Goal: Task Accomplishment & Management: Use online tool/utility

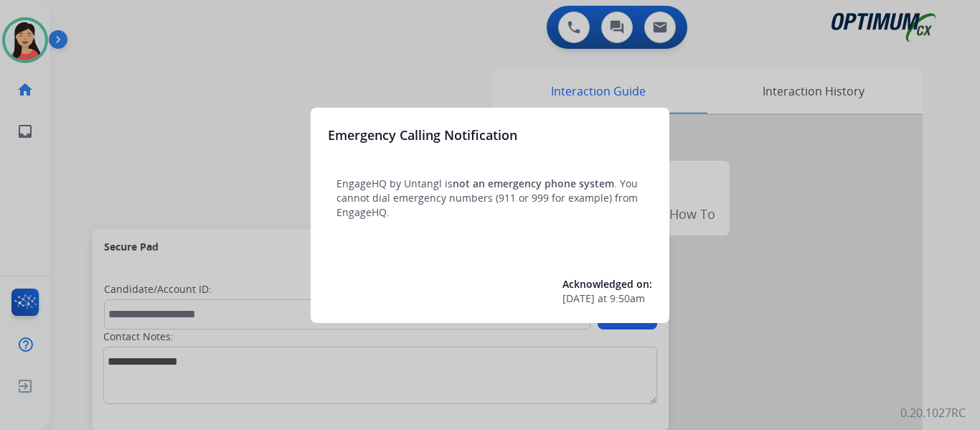
click at [187, 116] on div at bounding box center [490, 215] width 980 height 430
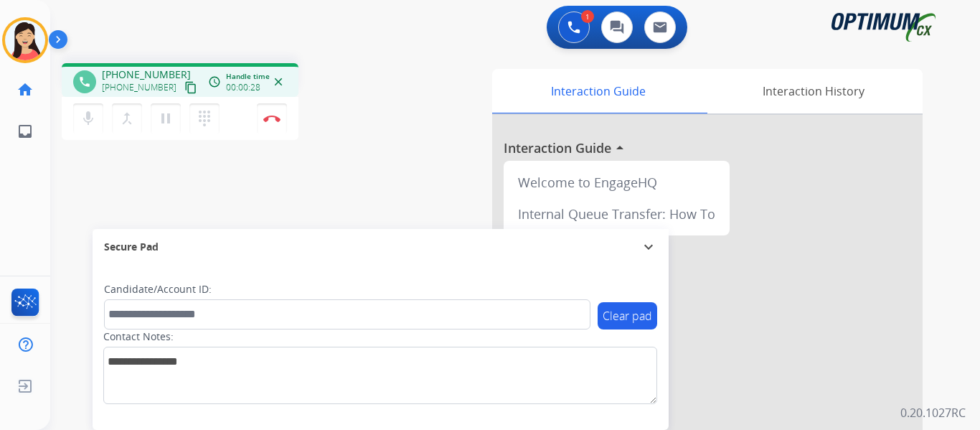
click at [184, 90] on mat-icon "content_copy" at bounding box center [190, 87] width 13 height 13
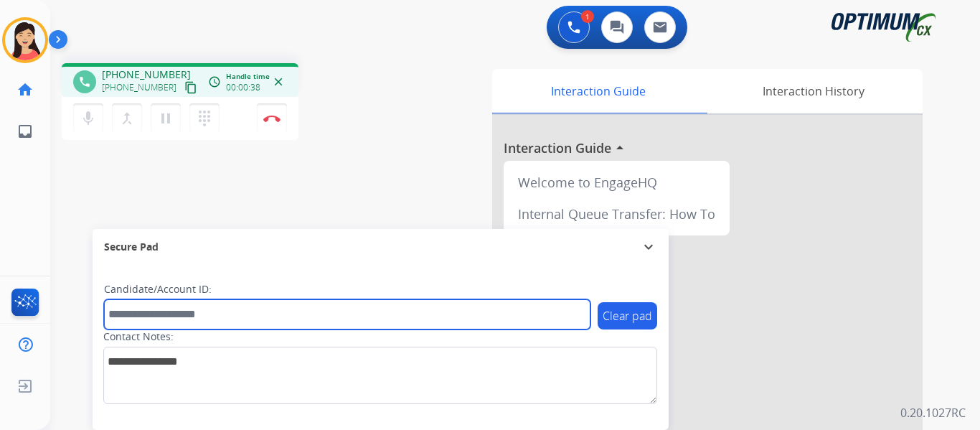
click at [289, 315] on input "text" at bounding box center [347, 314] width 487 height 30
paste input "*******"
type input "*******"
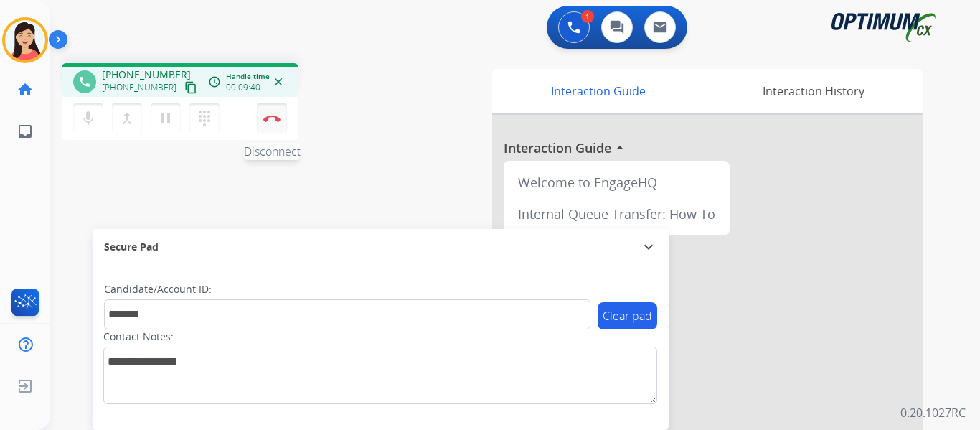
click at [267, 120] on img at bounding box center [271, 118] width 17 height 7
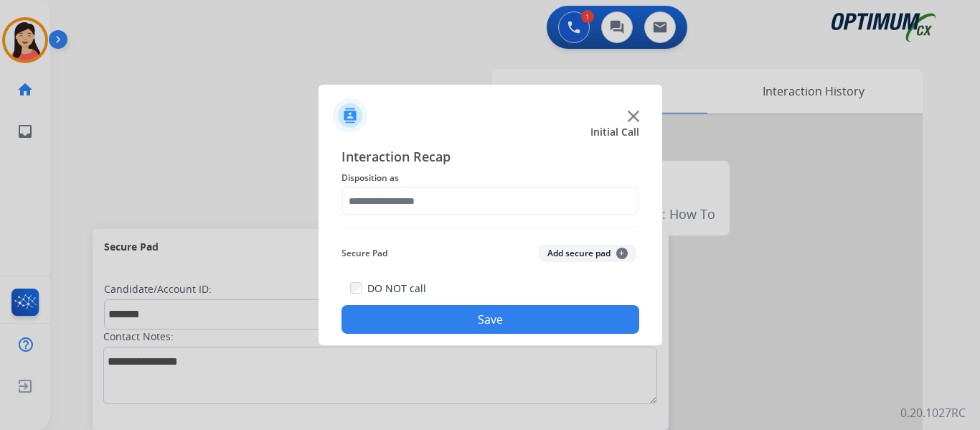
drag, startPoint x: 551, startPoint y: 258, endPoint x: 521, endPoint y: 230, distance: 40.6
click at [551, 257] on button "Add secure pad +" at bounding box center [588, 253] width 98 height 17
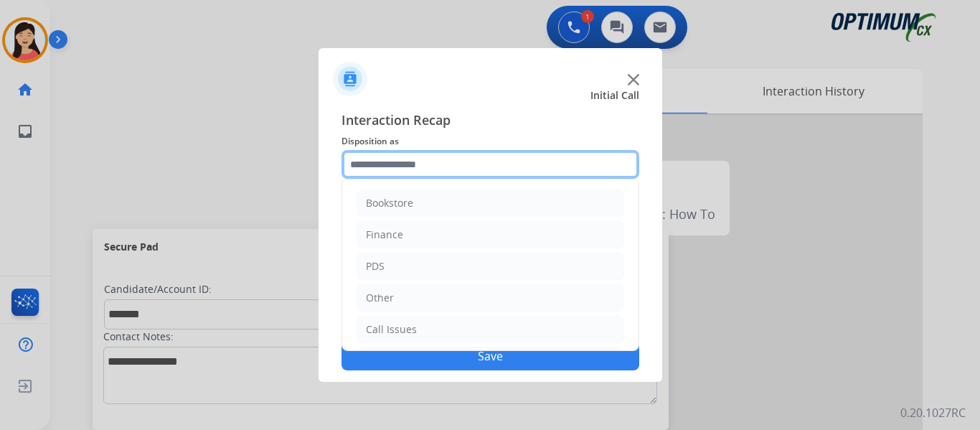
click at [439, 159] on input "text" at bounding box center [491, 164] width 298 height 29
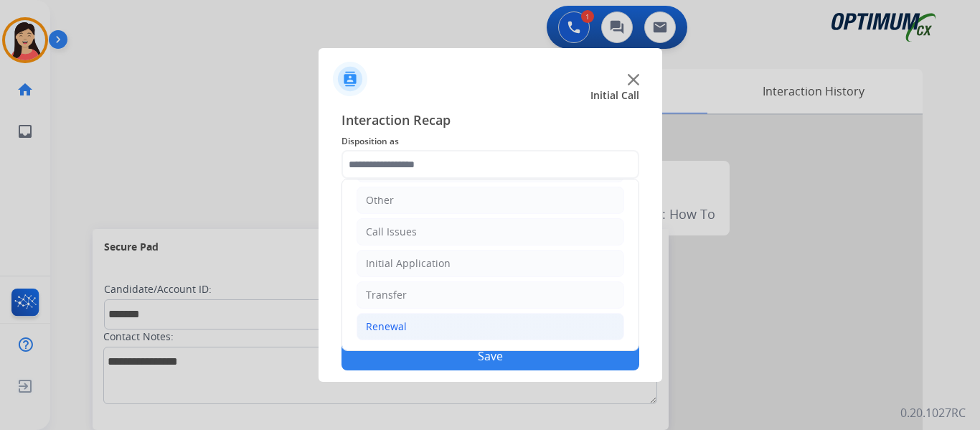
click at [392, 324] on div "Renewal" at bounding box center [386, 326] width 41 height 14
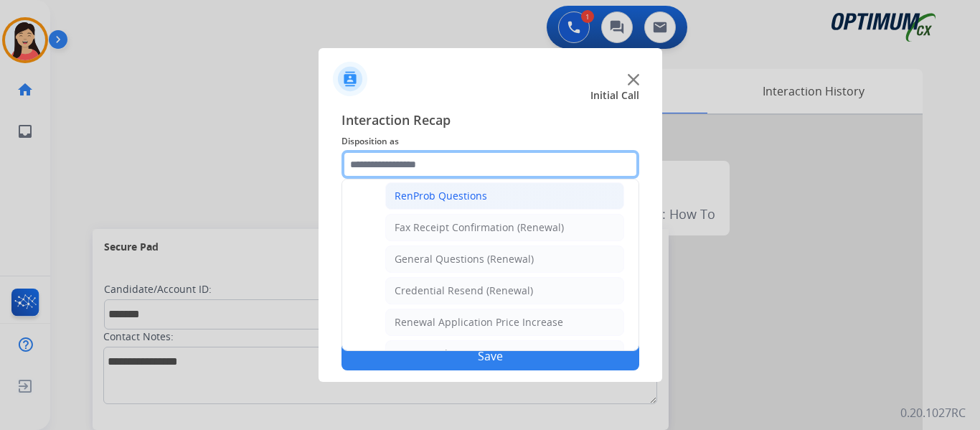
scroll to position [385, 0]
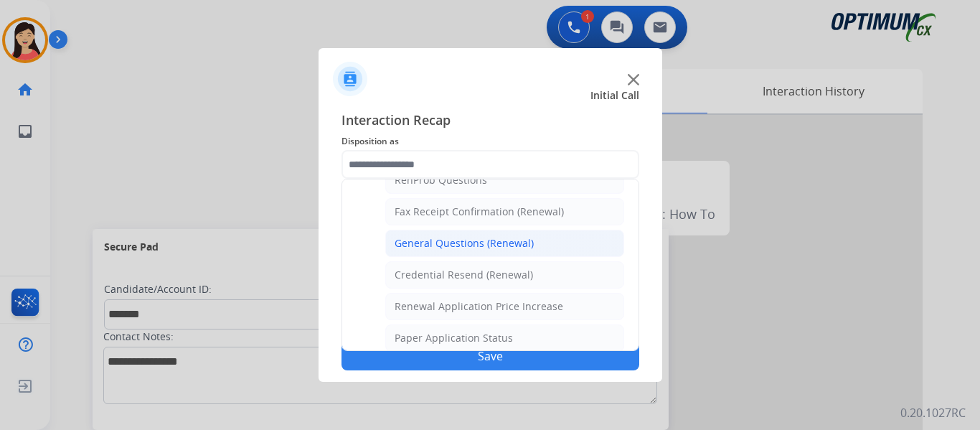
click at [469, 244] on div "General Questions (Renewal)" at bounding box center [464, 243] width 139 height 14
type input "**********"
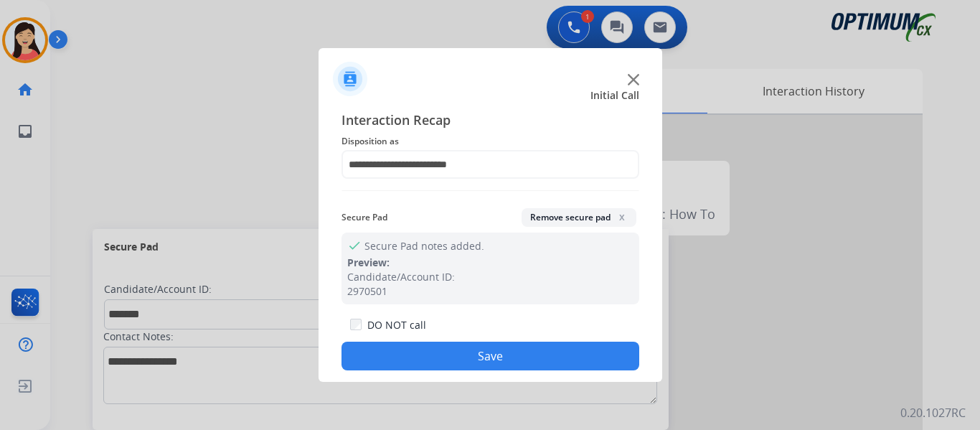
click at [502, 353] on button "Save" at bounding box center [491, 356] width 298 height 29
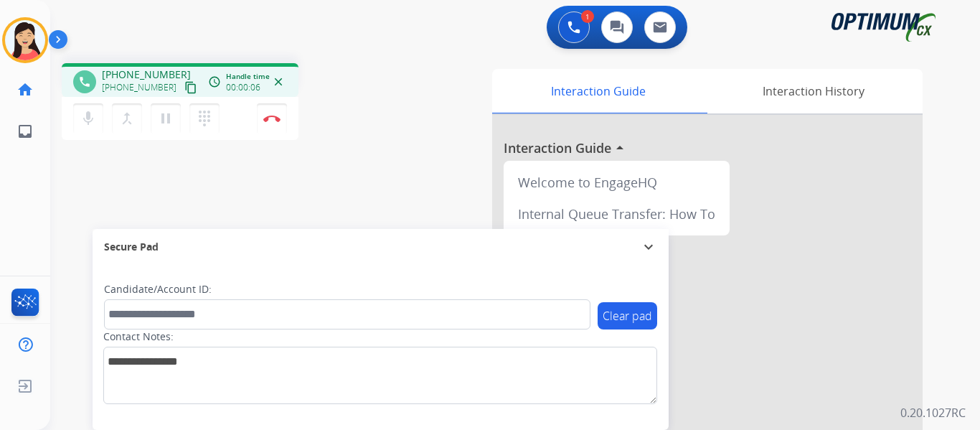
click at [184, 90] on mat-icon "content_copy" at bounding box center [190, 87] width 13 height 13
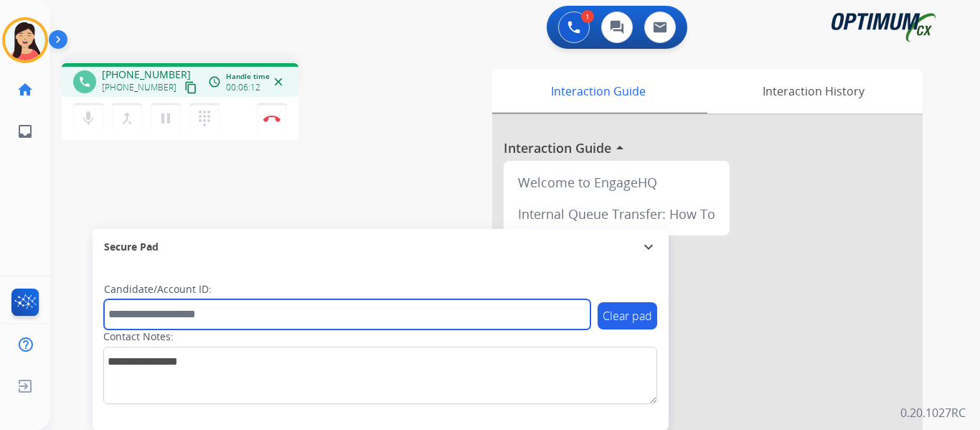
click at [140, 316] on input "text" at bounding box center [347, 314] width 487 height 30
paste input "*******"
type input "*******"
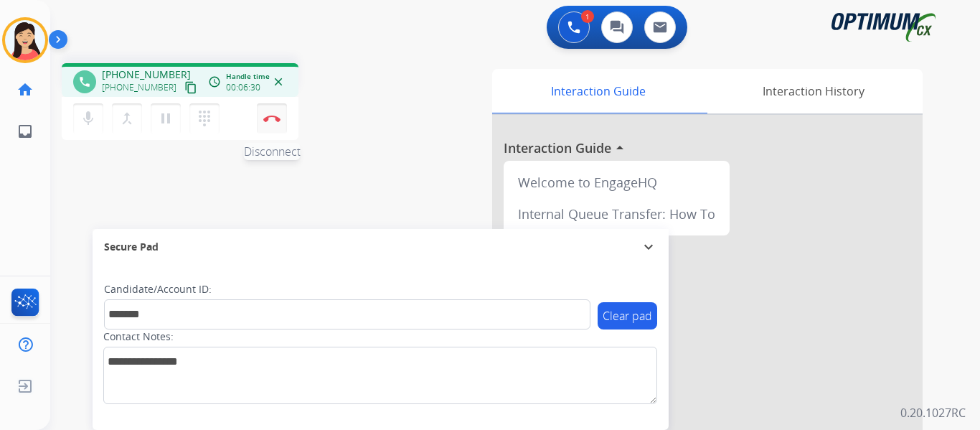
click at [269, 123] on button "Disconnect" at bounding box center [272, 118] width 30 height 30
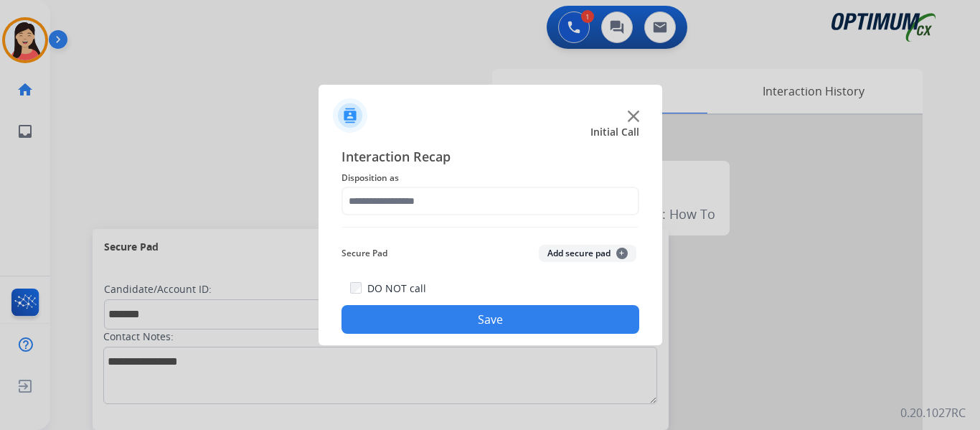
click at [563, 245] on button "Add secure pad +" at bounding box center [588, 253] width 98 height 17
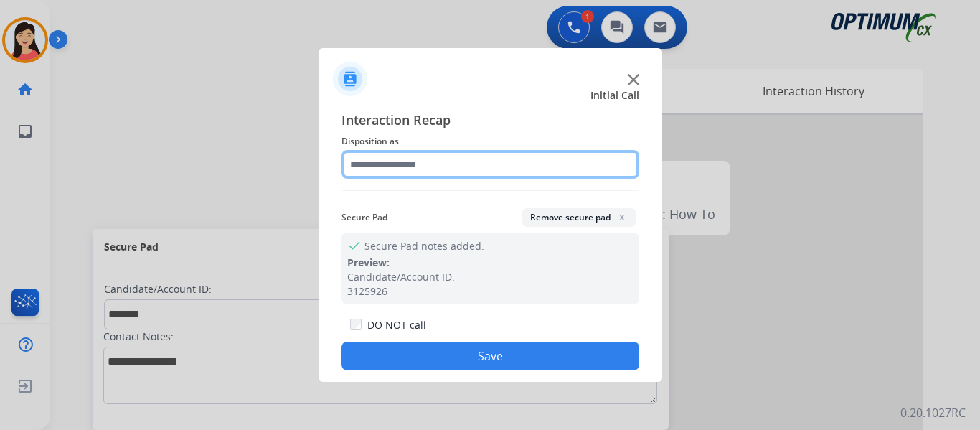
click at [488, 159] on input "text" at bounding box center [491, 164] width 298 height 29
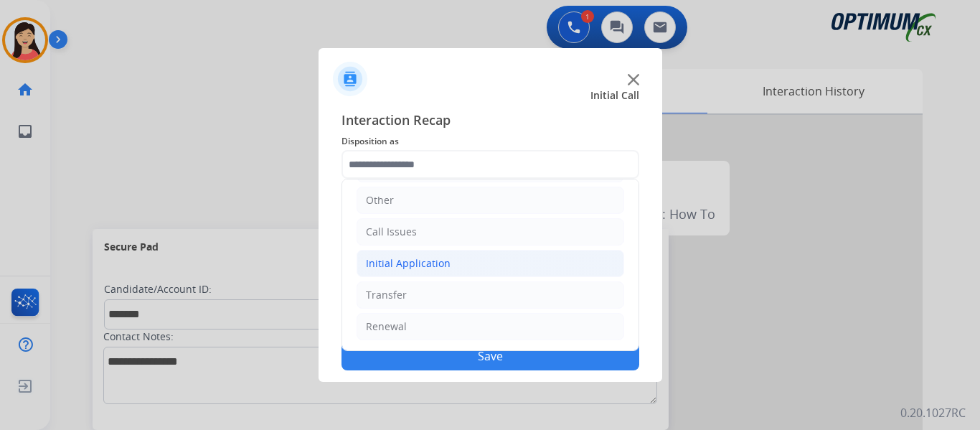
click at [379, 268] on div "Initial Application" at bounding box center [408, 263] width 85 height 14
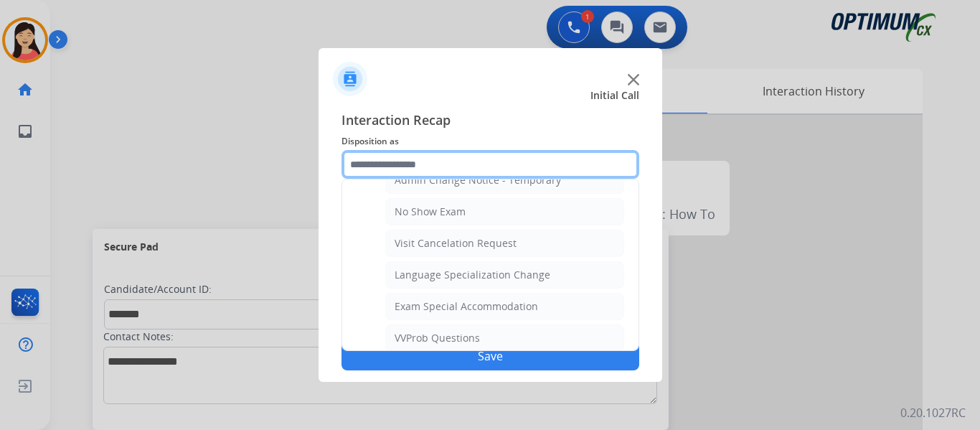
scroll to position [744, 0]
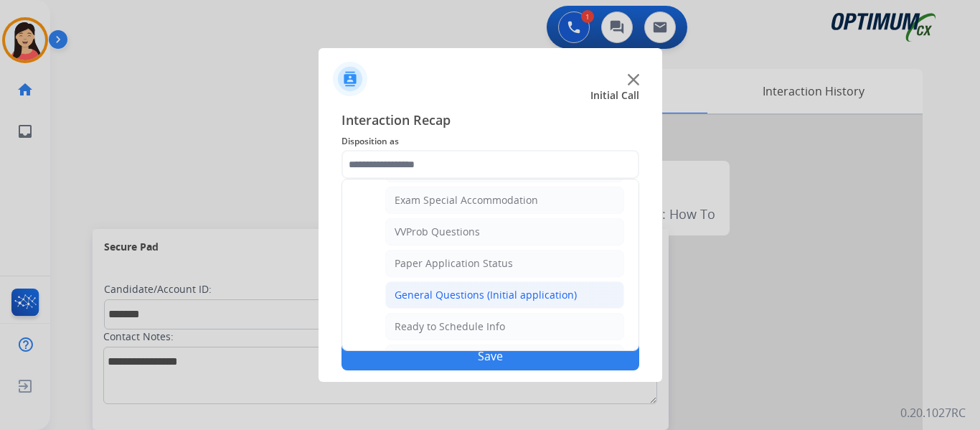
click at [446, 289] on div "General Questions (Initial application)" at bounding box center [486, 295] width 182 height 14
type input "**********"
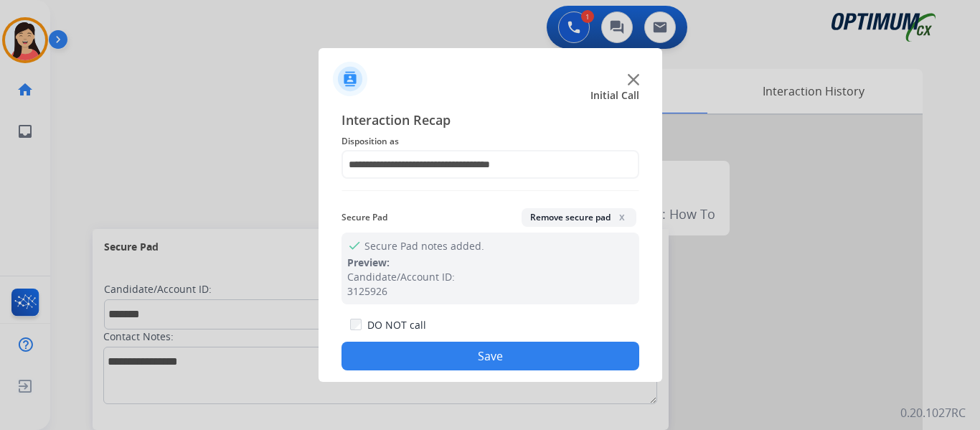
click at [499, 350] on button "Save" at bounding box center [491, 356] width 298 height 29
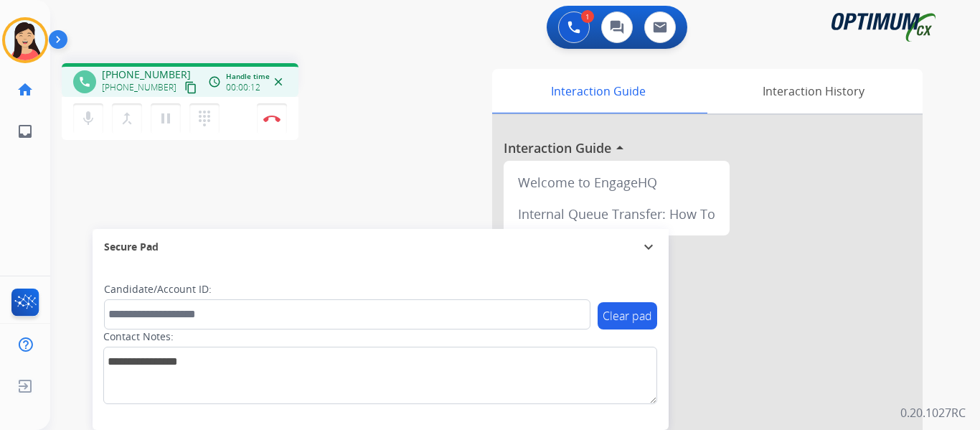
click at [184, 91] on mat-icon "content_copy" at bounding box center [190, 87] width 13 height 13
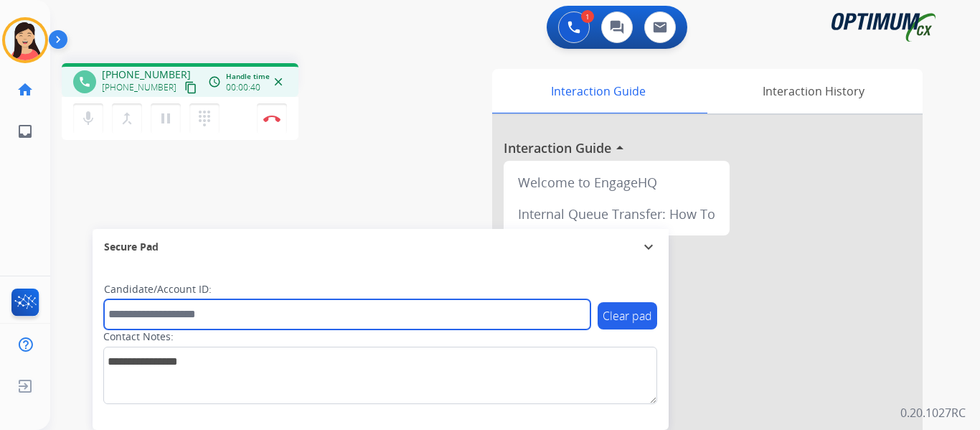
click at [270, 311] on input "text" at bounding box center [347, 314] width 487 height 30
paste input "*******"
type input "*******"
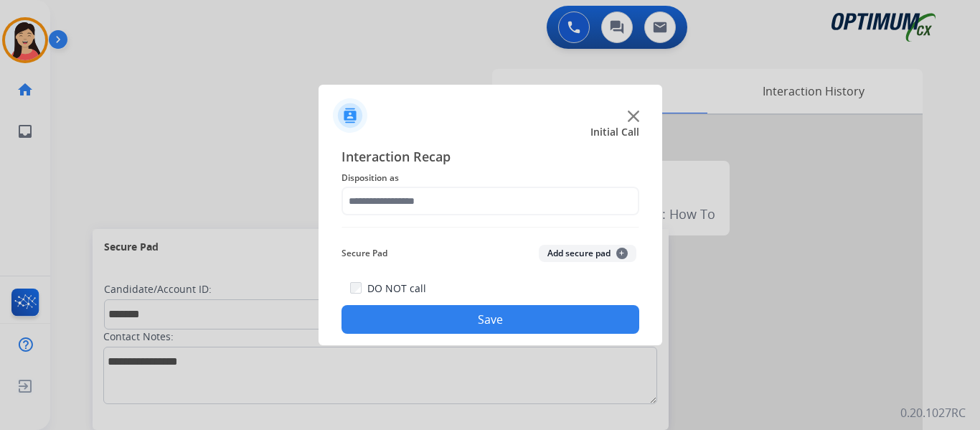
click at [561, 259] on button "Add secure pad +" at bounding box center [588, 253] width 98 height 17
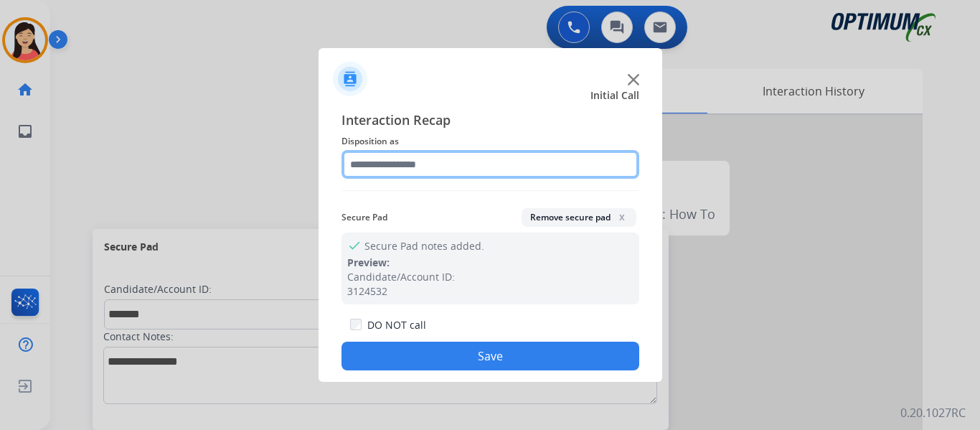
click at [436, 167] on input "text" at bounding box center [491, 164] width 298 height 29
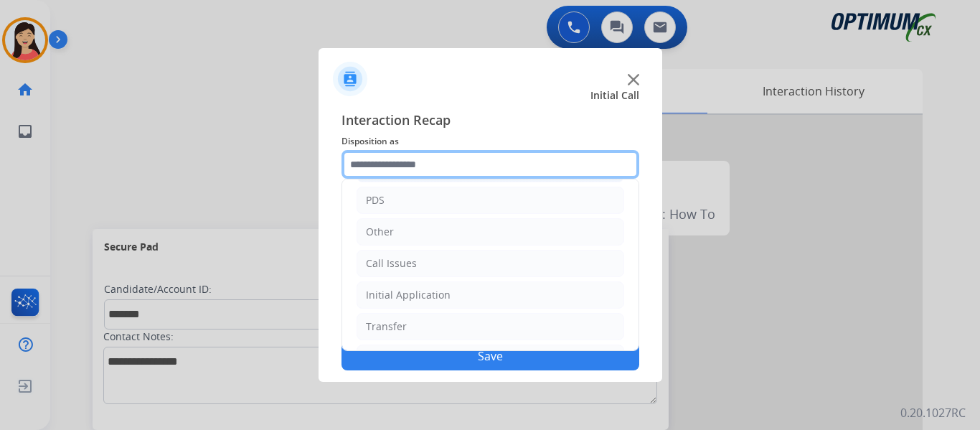
scroll to position [98, 0]
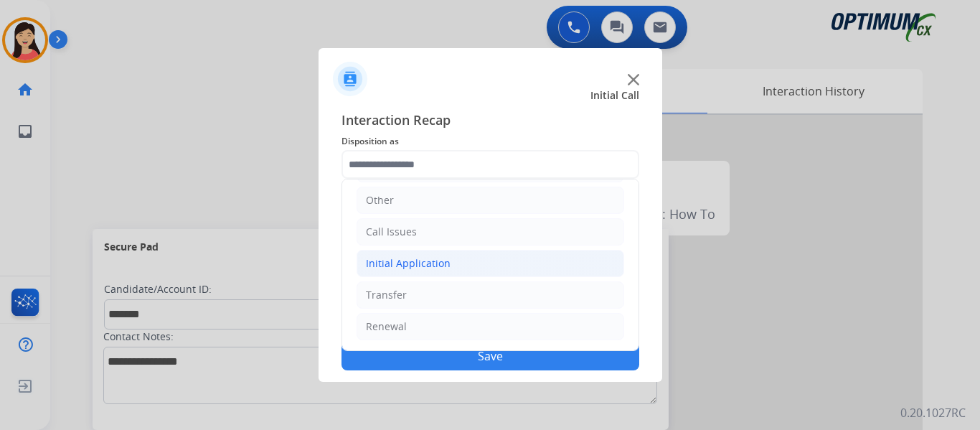
click at [431, 263] on div "Initial Application" at bounding box center [408, 263] width 85 height 14
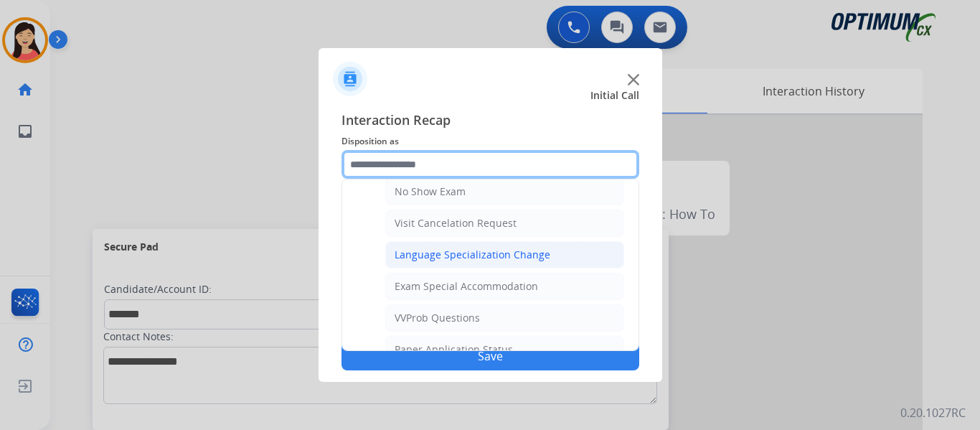
scroll to position [744, 0]
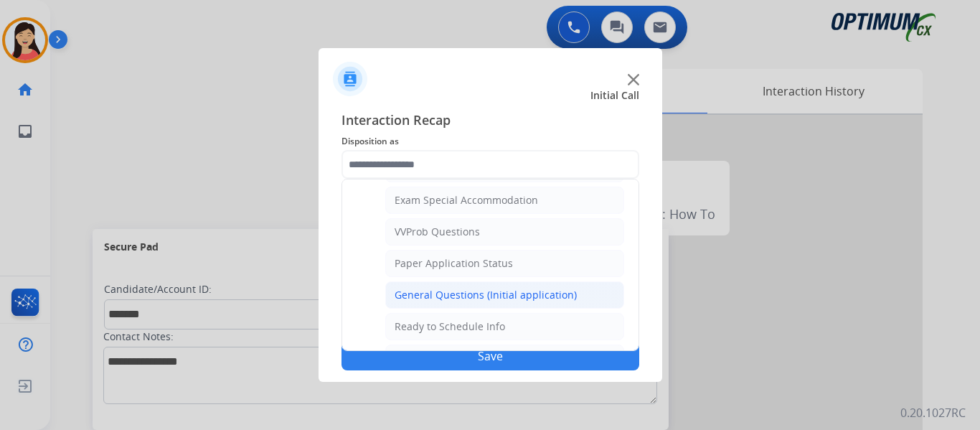
click at [487, 290] on div "General Questions (Initial application)" at bounding box center [486, 295] width 182 height 14
type input "**********"
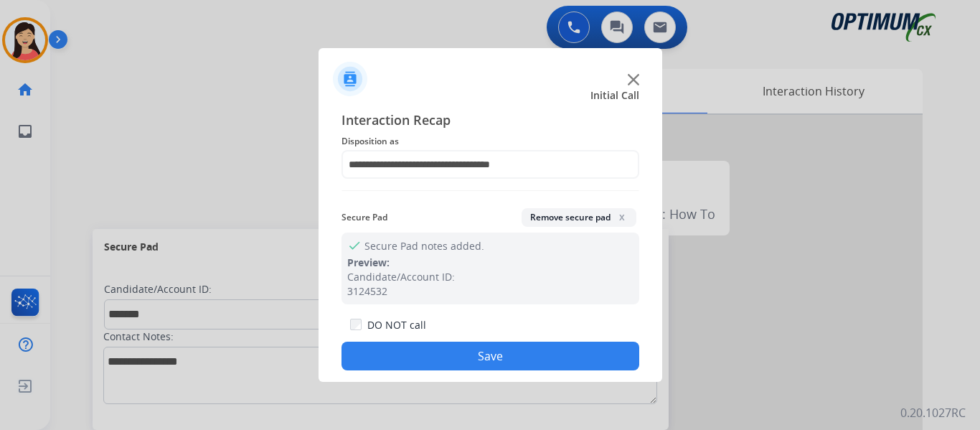
click at [515, 355] on button "Save" at bounding box center [491, 356] width 298 height 29
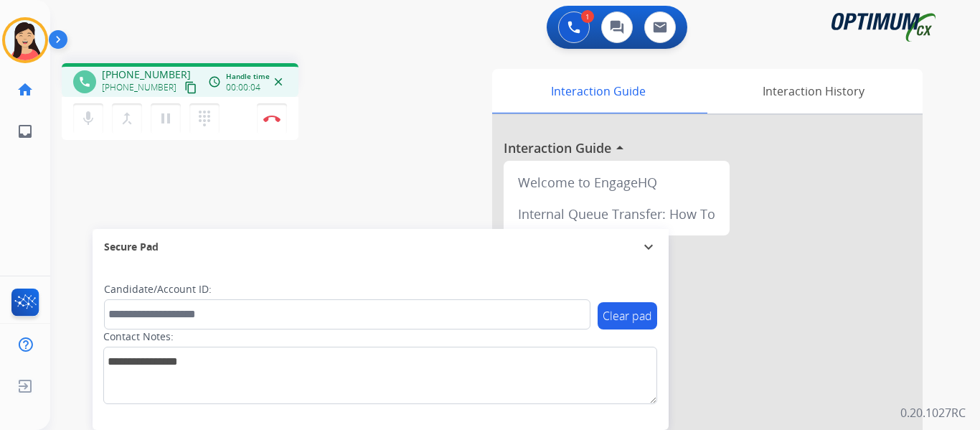
click at [184, 89] on mat-icon "content_copy" at bounding box center [190, 87] width 13 height 13
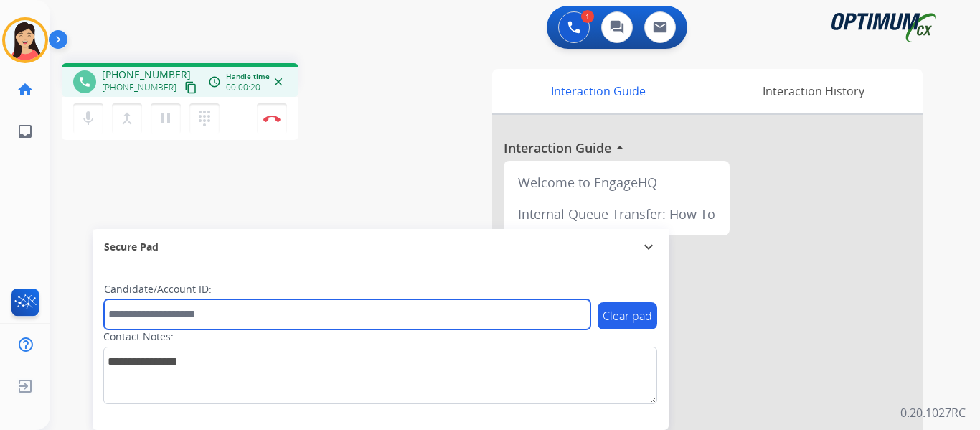
click at [334, 306] on input "text" at bounding box center [347, 314] width 487 height 30
paste input "*******"
type input "*******"
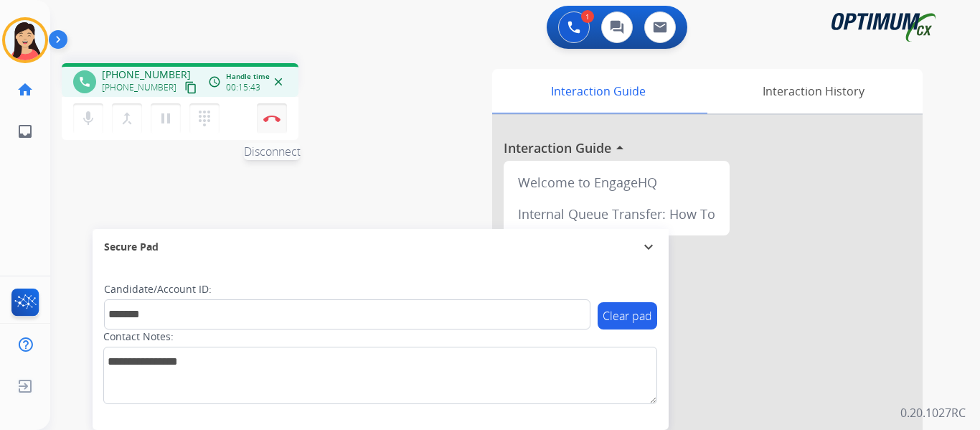
click at [271, 119] on img at bounding box center [271, 118] width 17 height 7
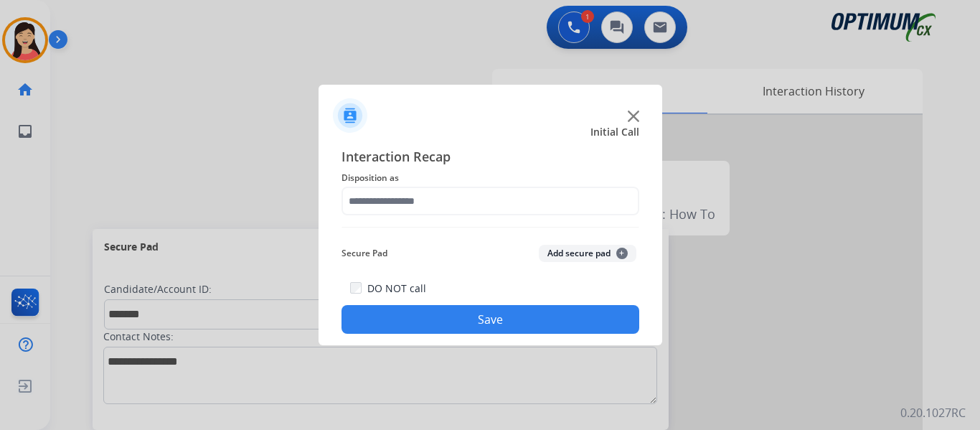
click at [561, 248] on button "Add secure pad +" at bounding box center [588, 253] width 98 height 17
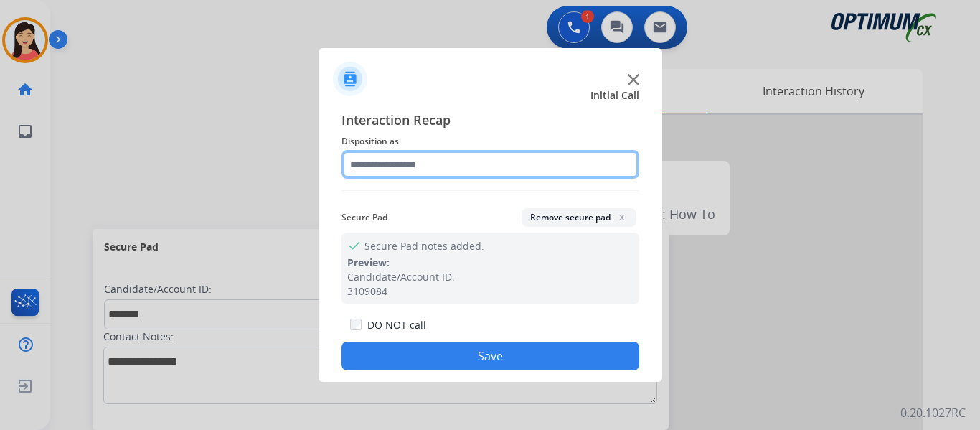
click at [385, 162] on input "text" at bounding box center [491, 164] width 298 height 29
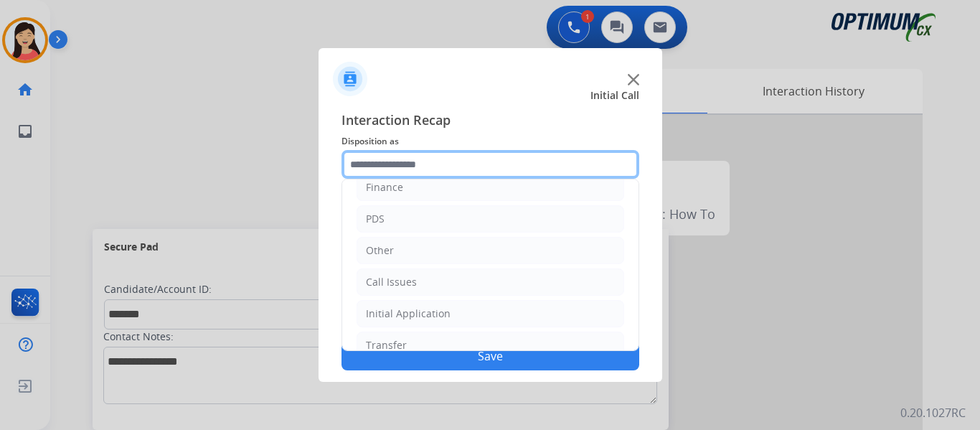
scroll to position [98, 0]
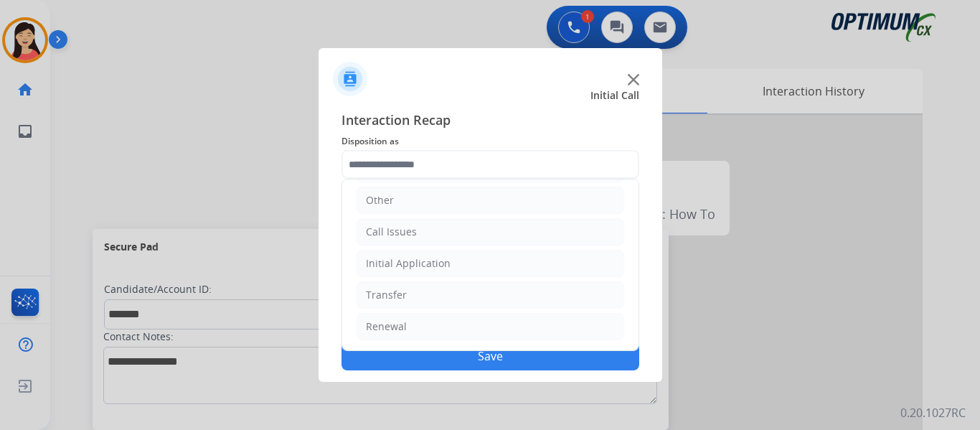
click at [350, 260] on ul "Bookstore Finance PDS Other Call Issues Initial Application Transfer Renewal" at bounding box center [490, 216] width 296 height 268
click at [384, 261] on div "Initial Application" at bounding box center [408, 263] width 85 height 14
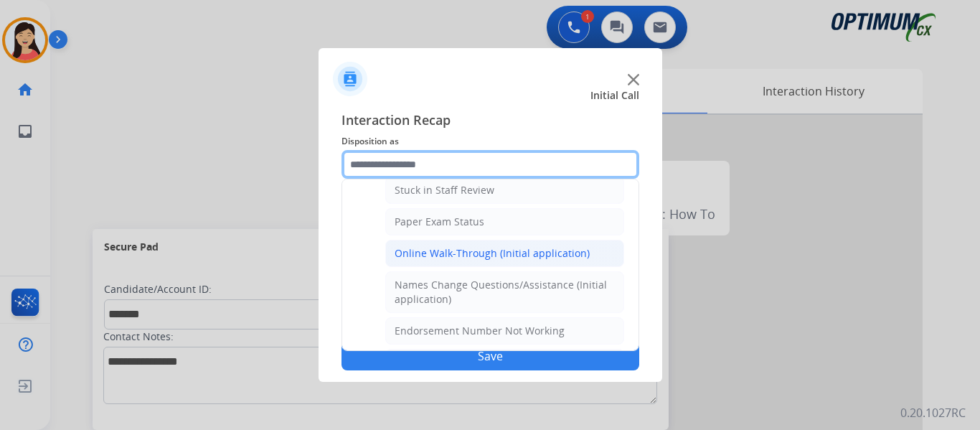
scroll to position [241, 0]
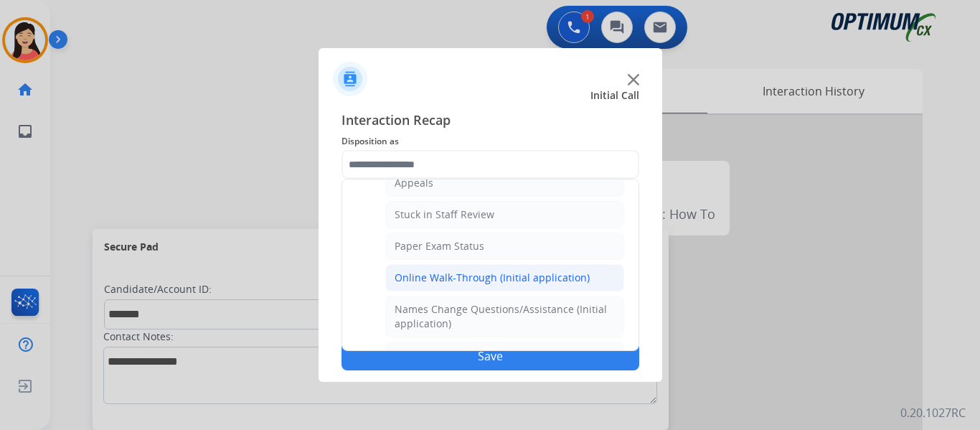
click at [489, 281] on div "Online Walk-Through (Initial application)" at bounding box center [492, 278] width 195 height 14
type input "**********"
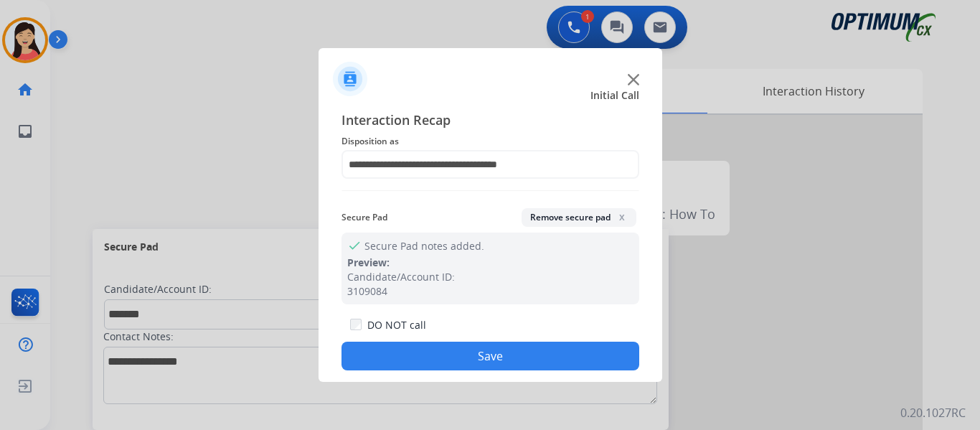
click at [502, 357] on button "Save" at bounding box center [491, 356] width 298 height 29
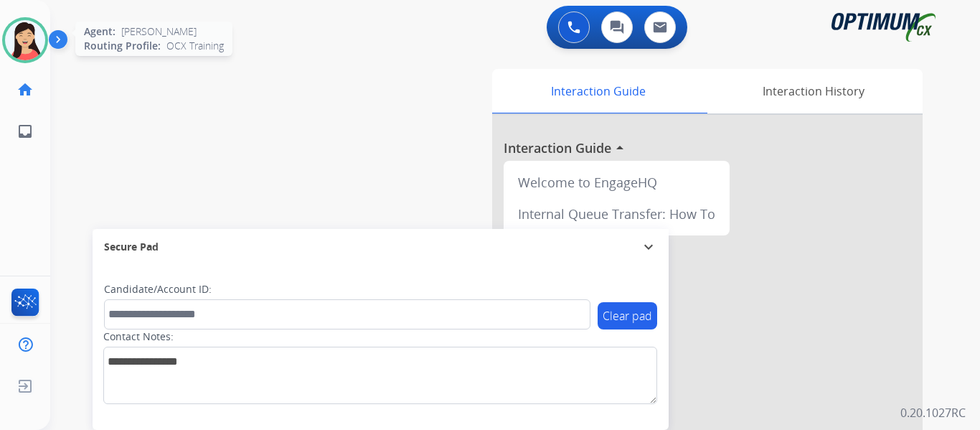
click at [24, 51] on img at bounding box center [25, 40] width 40 height 40
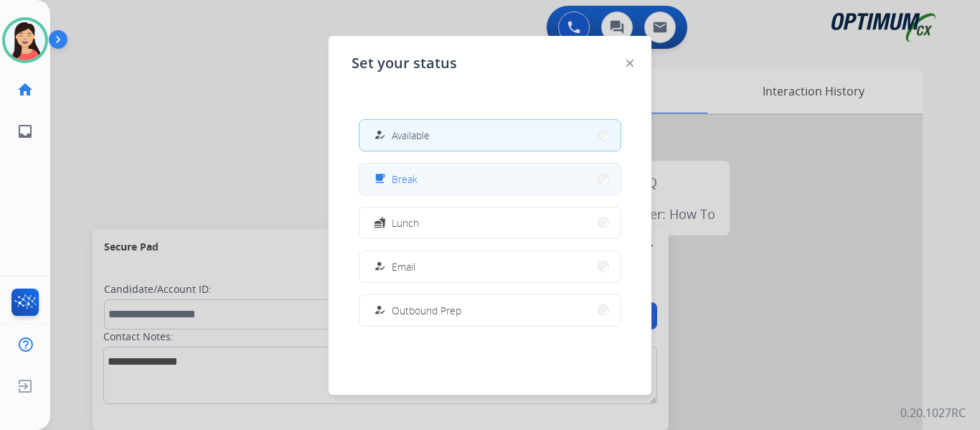
click at [454, 176] on button "free_breakfast Break" at bounding box center [490, 179] width 261 height 31
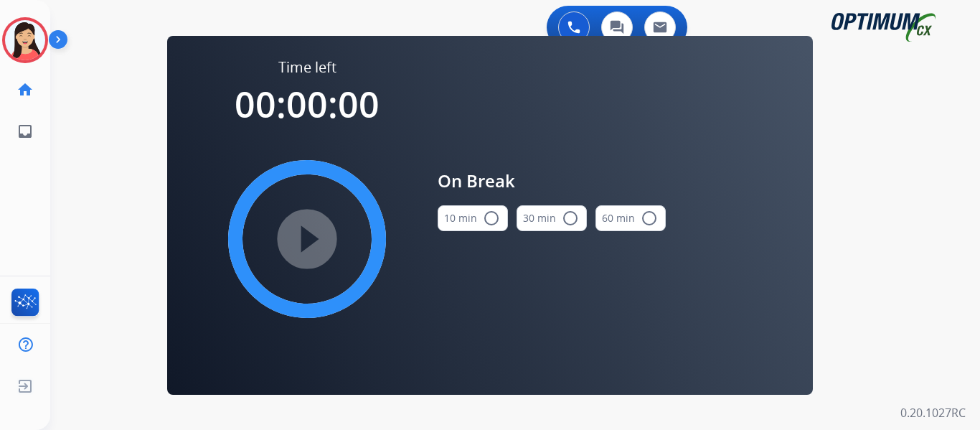
click at [486, 230] on button "10 min radio_button_unchecked" at bounding box center [473, 218] width 70 height 26
click at [306, 235] on mat-icon "play_circle_filled" at bounding box center [307, 238] width 17 height 17
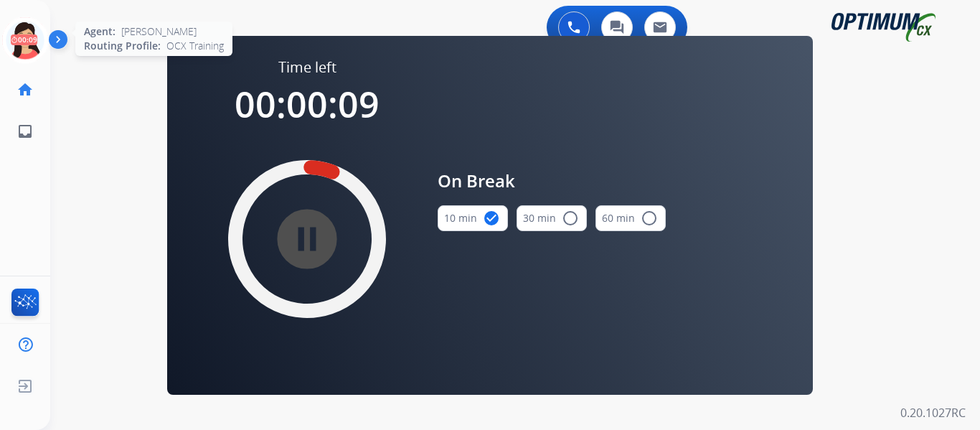
click at [19, 28] on icon at bounding box center [25, 40] width 47 height 47
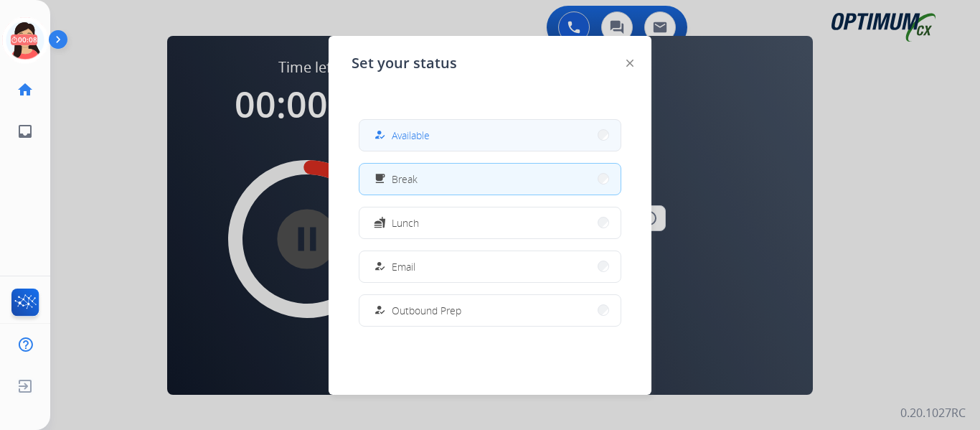
click at [428, 134] on span "Available" at bounding box center [411, 135] width 38 height 15
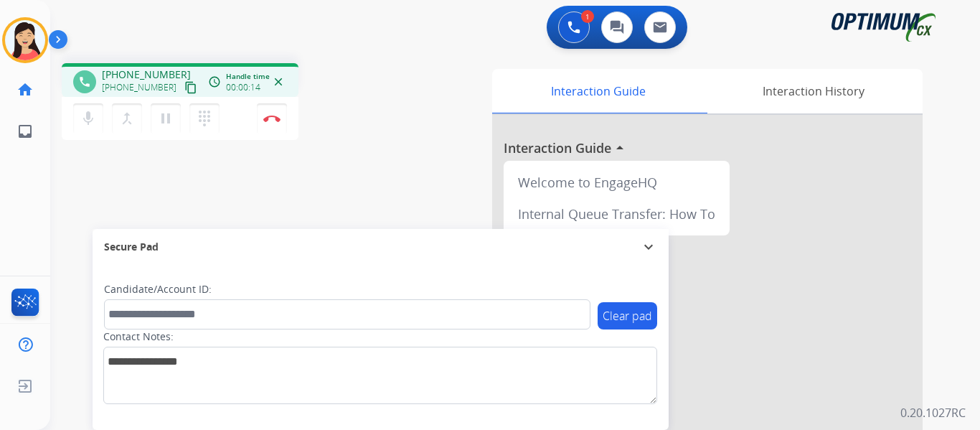
click at [184, 89] on mat-icon "content_copy" at bounding box center [190, 87] width 13 height 13
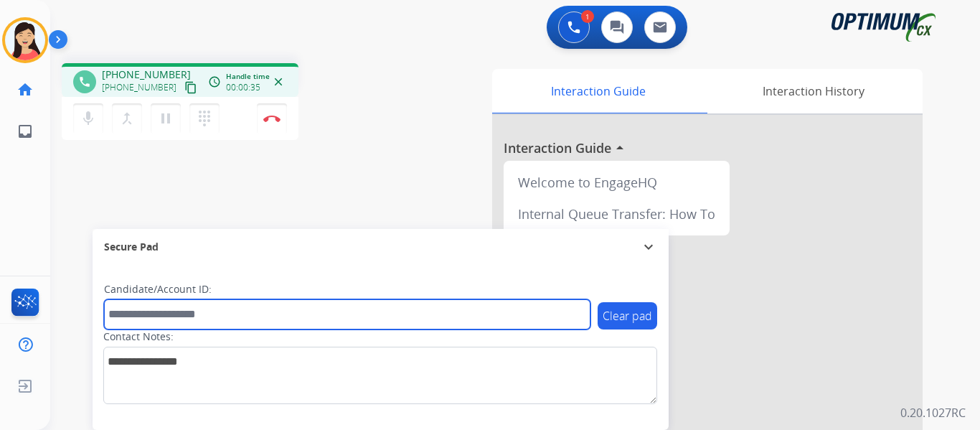
click at [404, 316] on input "text" at bounding box center [347, 314] width 487 height 30
paste input "*********"
type input "*********"
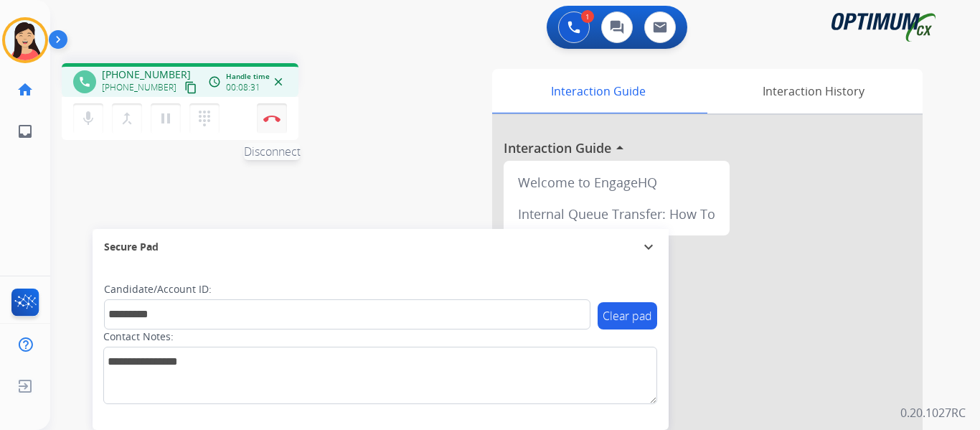
click at [272, 121] on img at bounding box center [271, 118] width 17 height 7
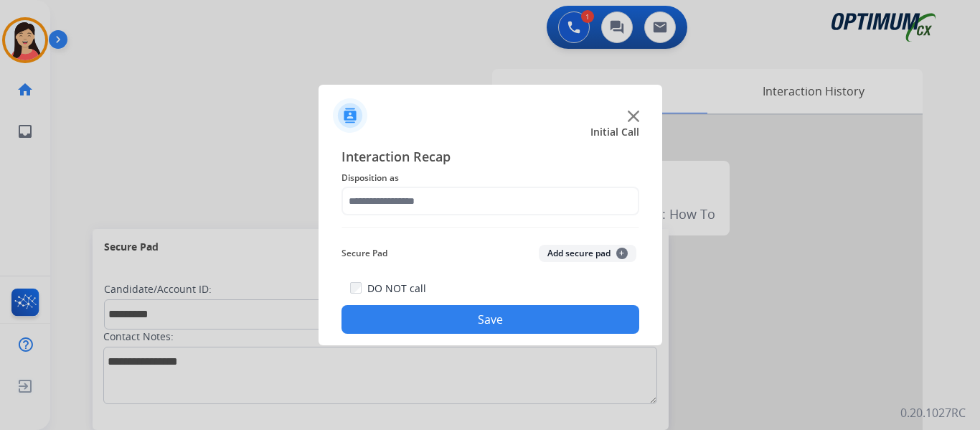
click at [576, 254] on button "Add secure pad +" at bounding box center [588, 253] width 98 height 17
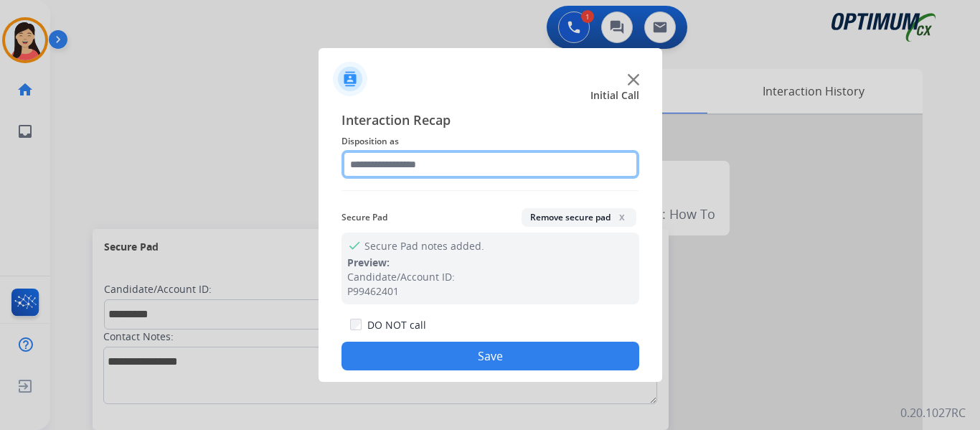
click at [443, 168] on input "text" at bounding box center [491, 164] width 298 height 29
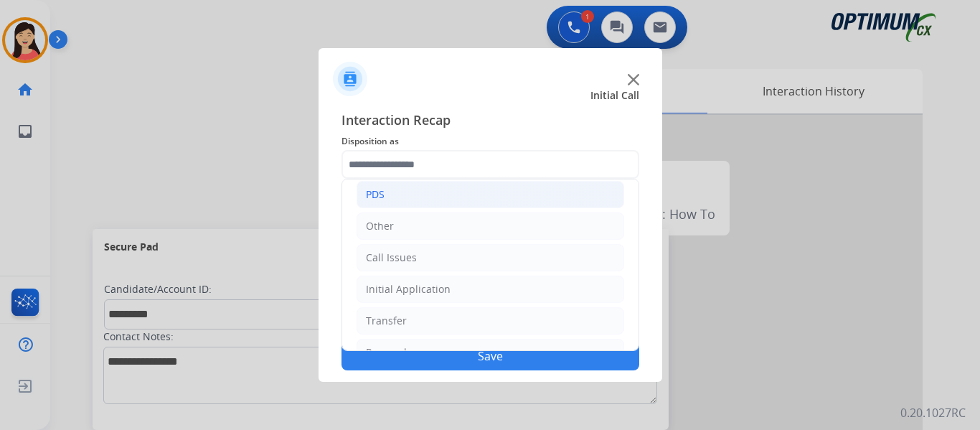
click at [390, 185] on li "PDS" at bounding box center [491, 194] width 268 height 27
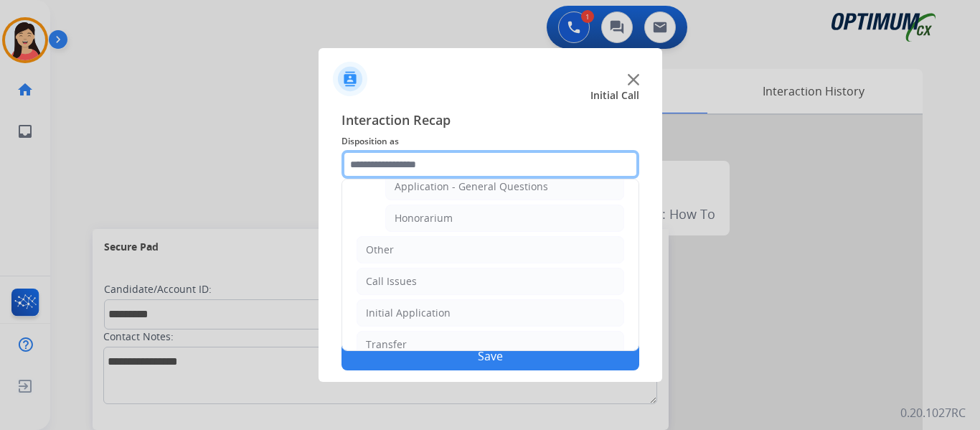
scroll to position [359, 0]
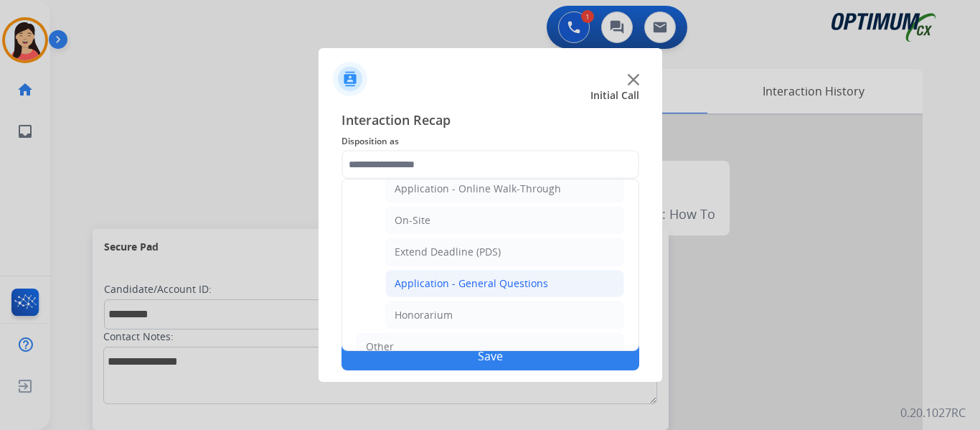
click at [507, 287] on div "Application - General Questions" at bounding box center [472, 283] width 154 height 14
type input "**********"
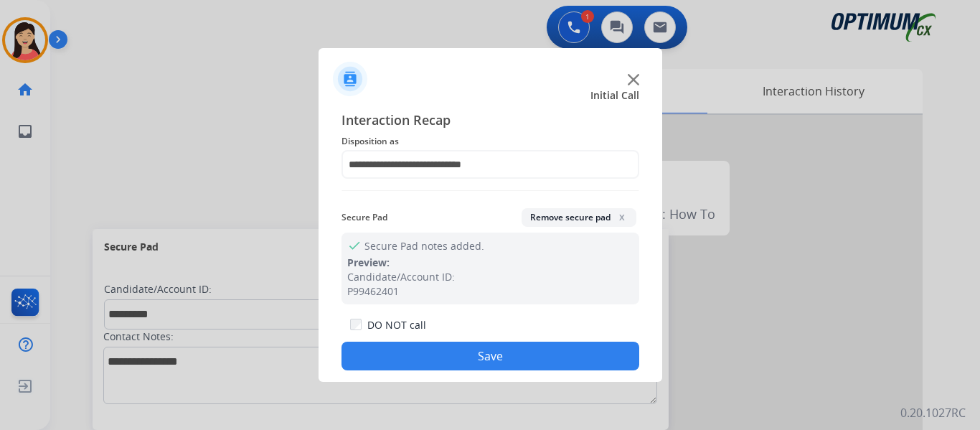
click at [512, 355] on button "Save" at bounding box center [491, 356] width 298 height 29
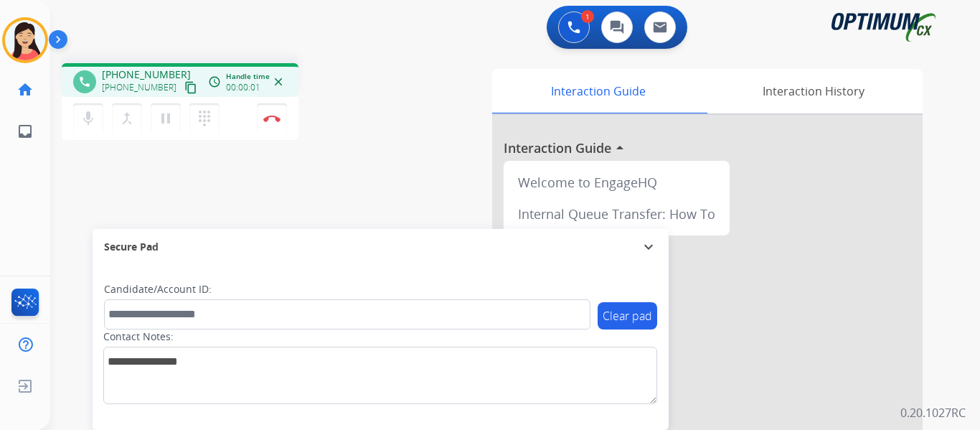
click at [184, 85] on mat-icon "content_copy" at bounding box center [190, 87] width 13 height 13
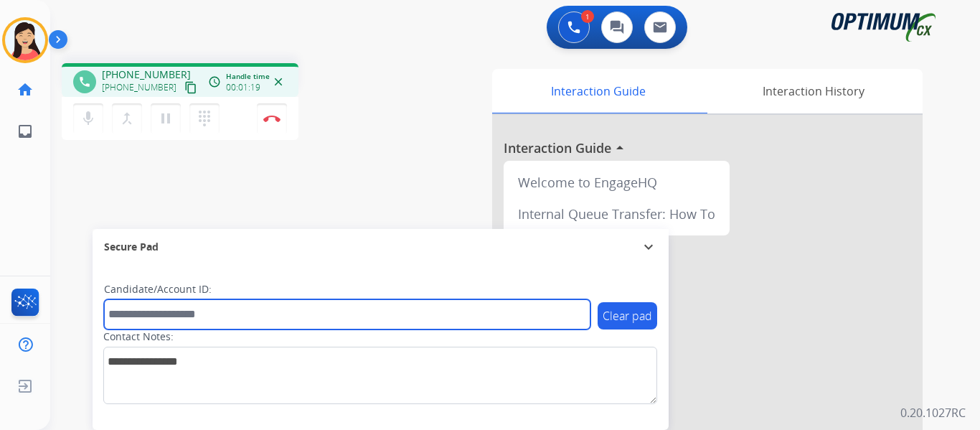
click at [223, 317] on input "text" at bounding box center [347, 314] width 487 height 30
paste input "*******"
type input "*******"
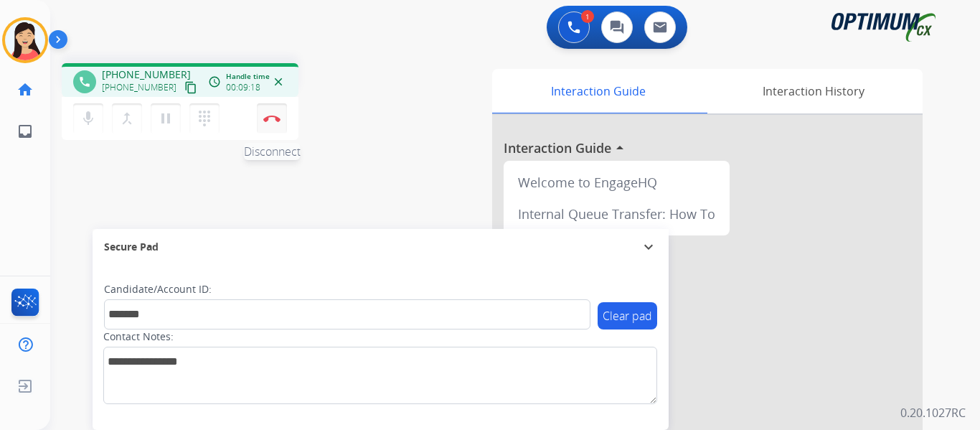
click at [273, 118] on img at bounding box center [271, 118] width 17 height 7
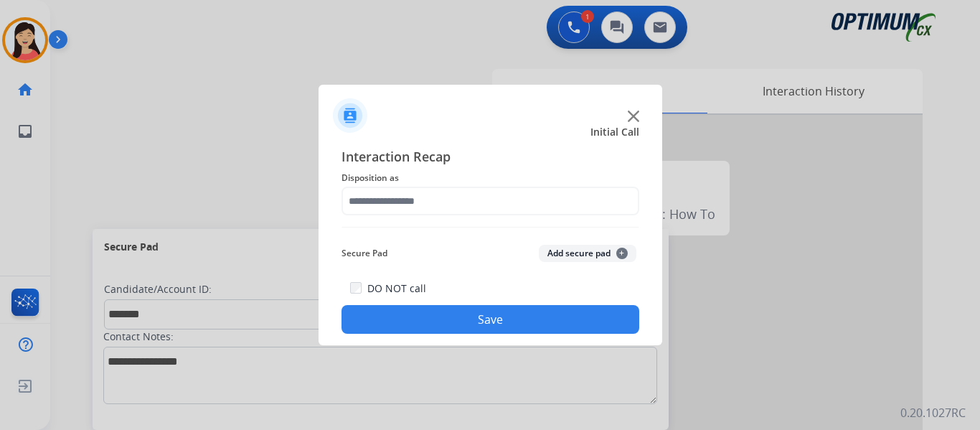
click at [596, 253] on button "Add secure pad +" at bounding box center [588, 253] width 98 height 17
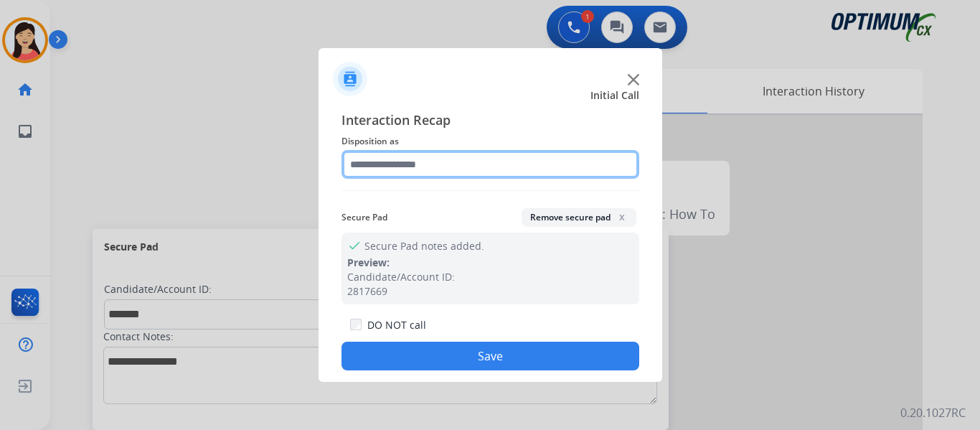
click at [465, 171] on input "text" at bounding box center [491, 164] width 298 height 29
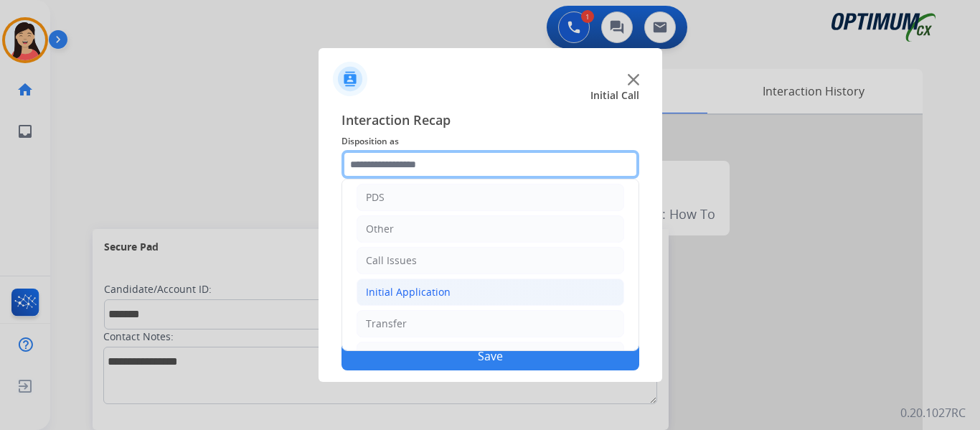
scroll to position [98, 0]
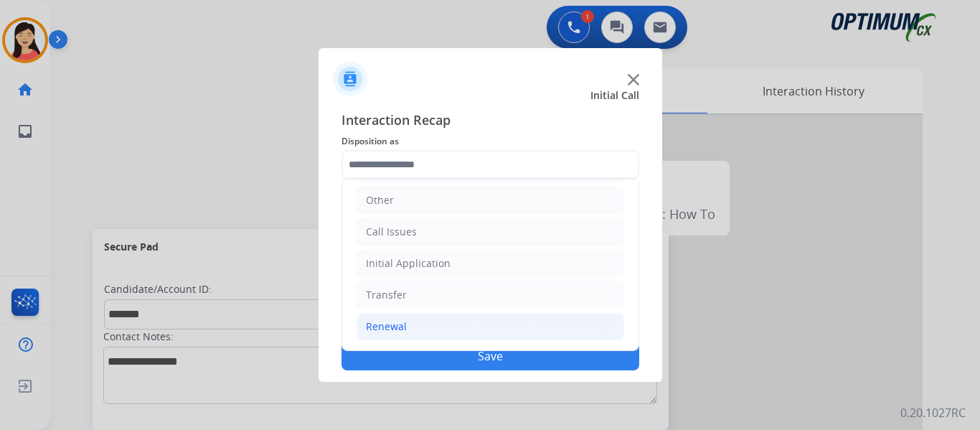
click at [381, 329] on div "Renewal" at bounding box center [386, 326] width 41 height 14
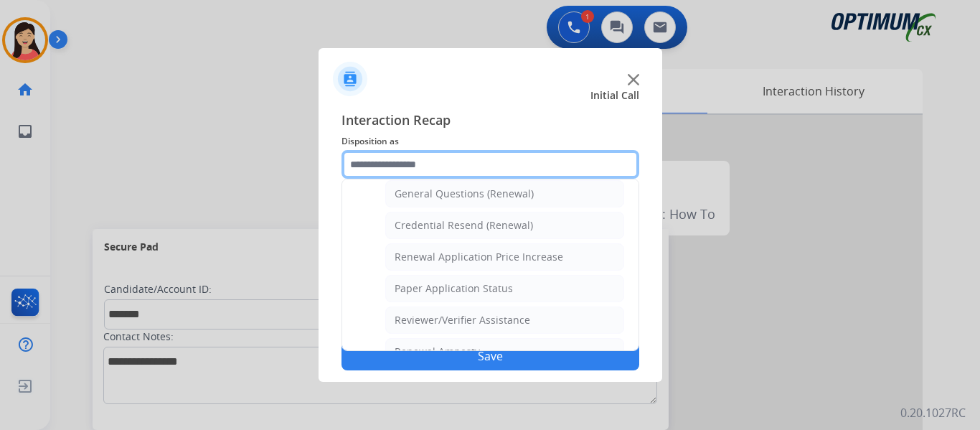
scroll to position [411, 0]
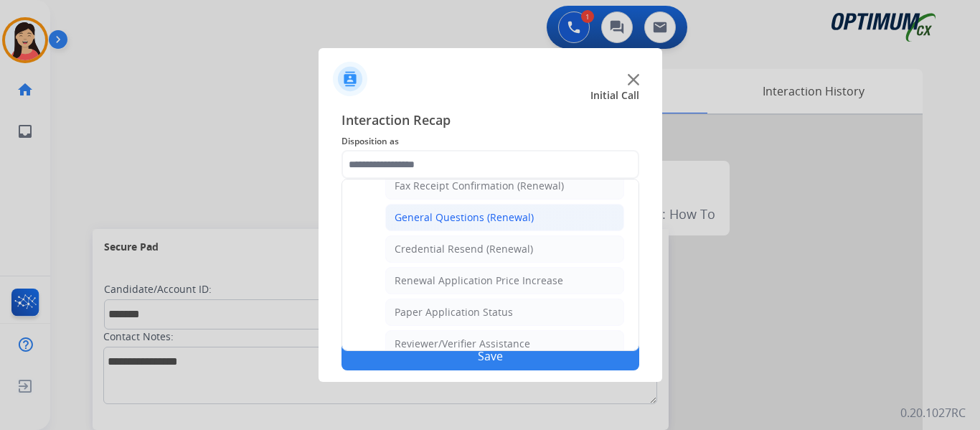
click at [478, 221] on div "General Questions (Renewal)" at bounding box center [464, 217] width 139 height 14
type input "**********"
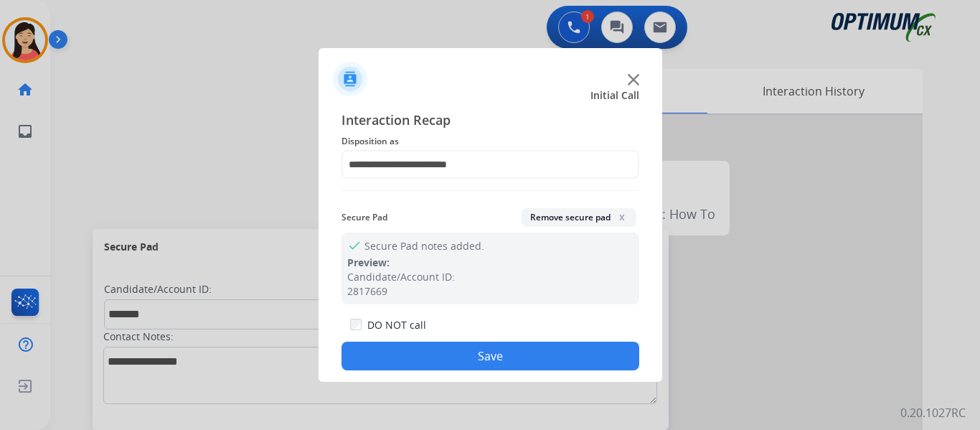
click at [561, 355] on button "Save" at bounding box center [491, 356] width 298 height 29
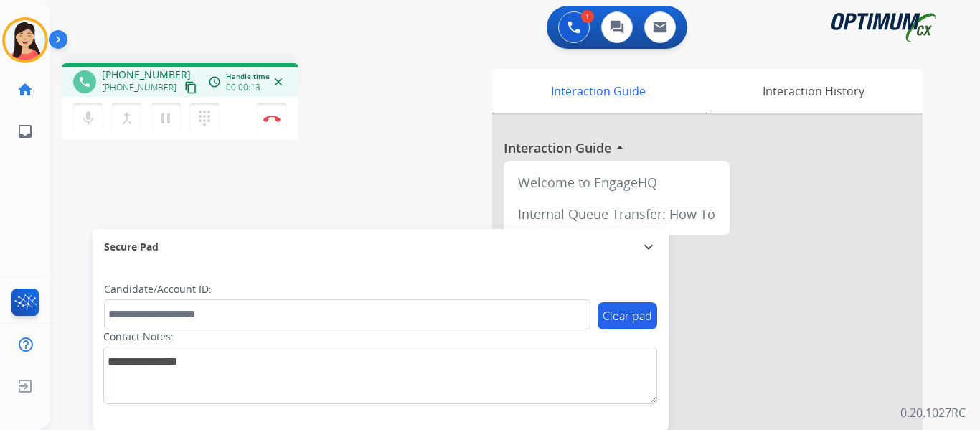
click at [182, 89] on button "content_copy" at bounding box center [190, 87] width 17 height 17
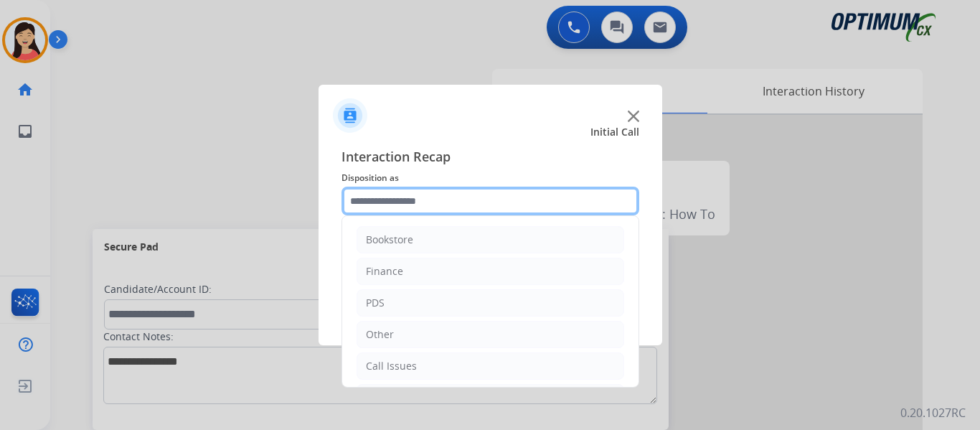
click at [487, 191] on input "text" at bounding box center [491, 201] width 298 height 29
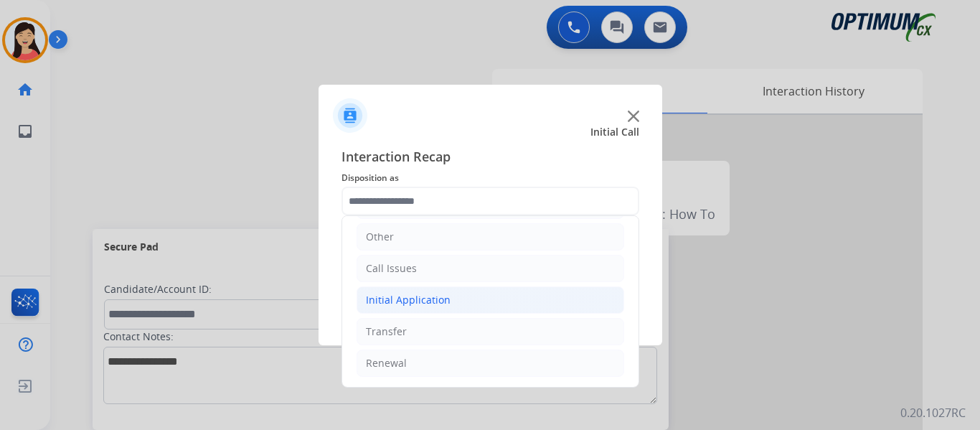
click at [469, 309] on li "Initial Application" at bounding box center [491, 299] width 268 height 27
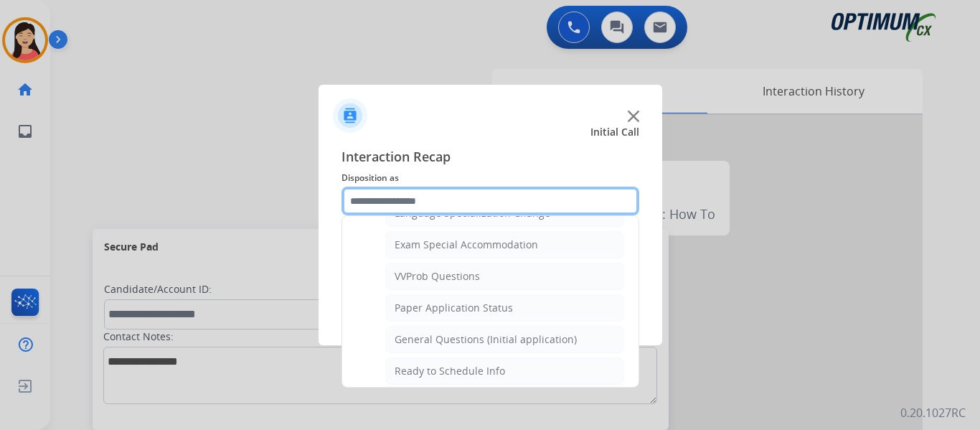
scroll to position [744, 0]
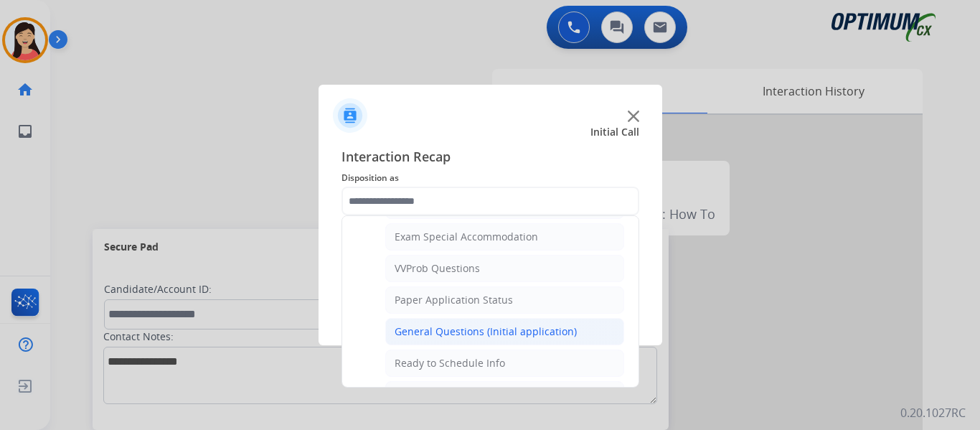
click at [490, 327] on div "General Questions (Initial application)" at bounding box center [486, 331] width 182 height 14
type input "**********"
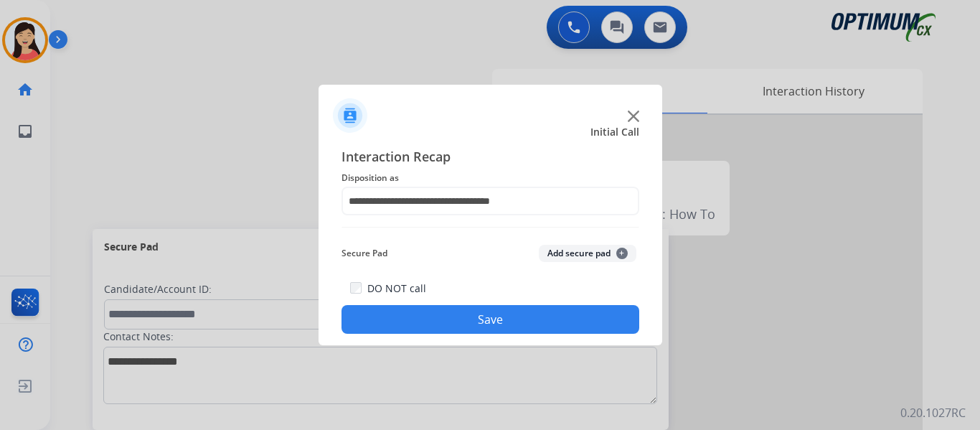
click at [579, 312] on button "Save" at bounding box center [491, 319] width 298 height 29
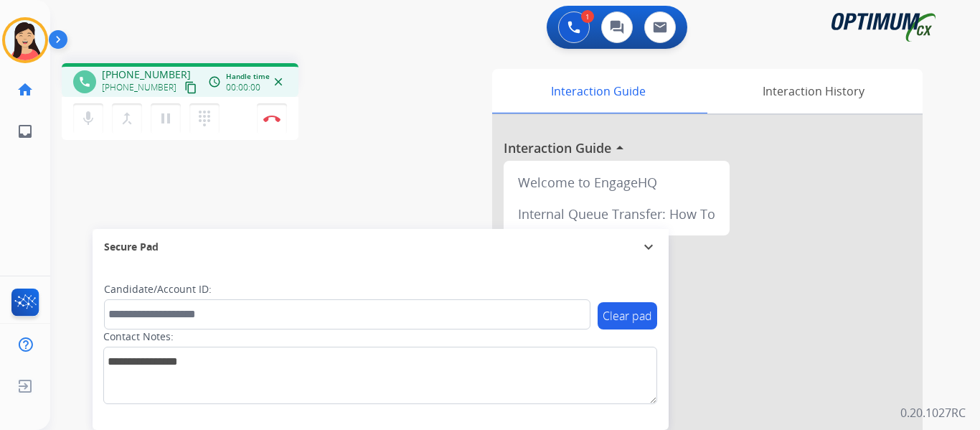
drag, startPoint x: 177, startPoint y: 85, endPoint x: 214, endPoint y: 91, distance: 37.8
click at [184, 85] on mat-icon "content_copy" at bounding box center [190, 87] width 13 height 13
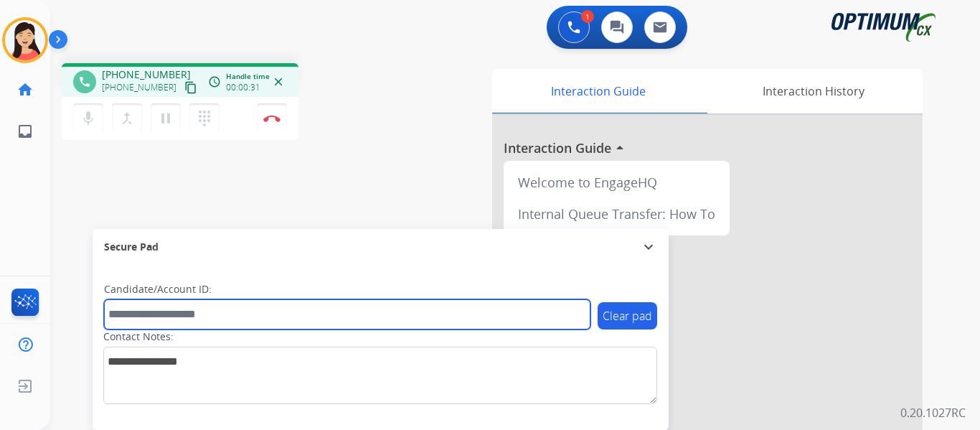
click at [187, 312] on input "text" at bounding box center [347, 314] width 487 height 30
paste input "*******"
type input "*******"
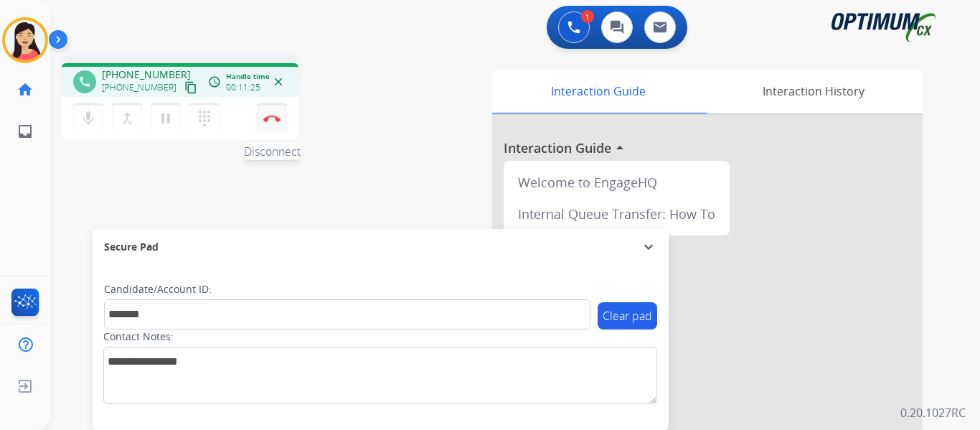
click at [266, 115] on img at bounding box center [271, 118] width 17 height 7
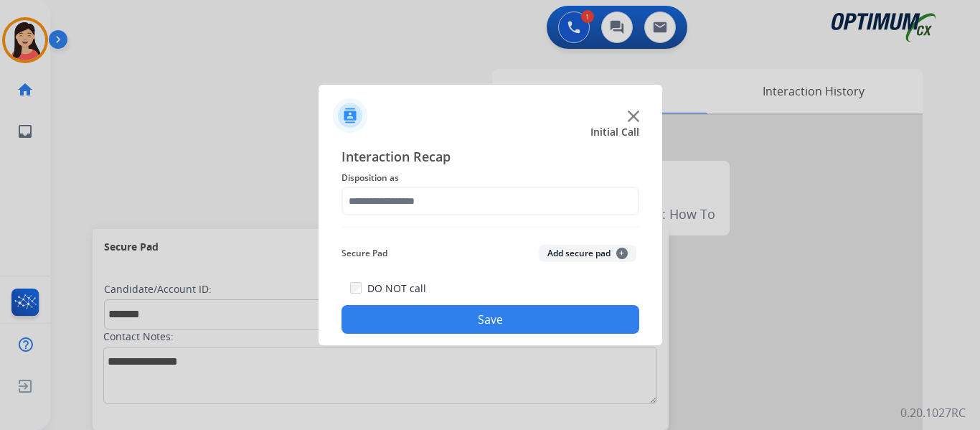
click at [572, 256] on button "Add secure pad +" at bounding box center [588, 253] width 98 height 17
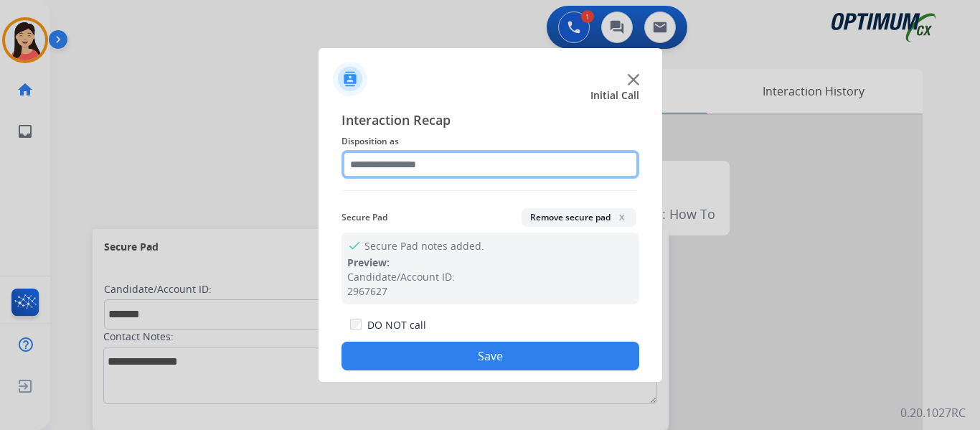
click at [440, 173] on input "text" at bounding box center [491, 164] width 298 height 29
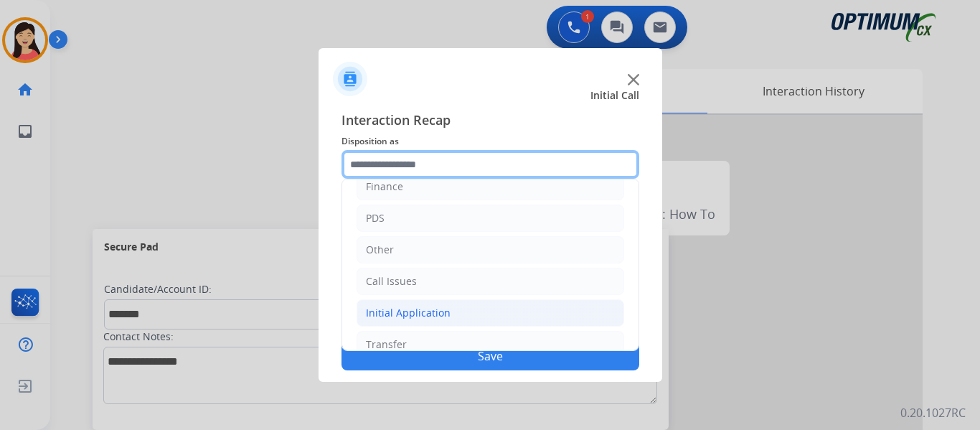
scroll to position [98, 0]
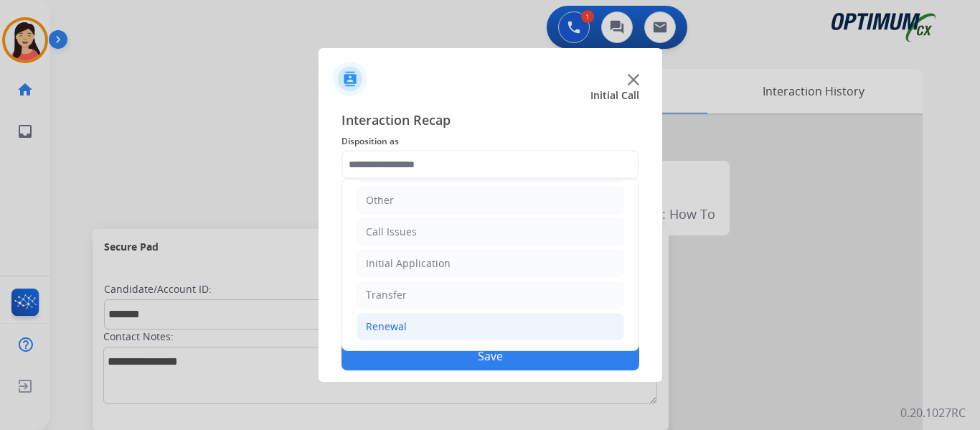
click at [391, 333] on div "Renewal" at bounding box center [386, 326] width 41 height 14
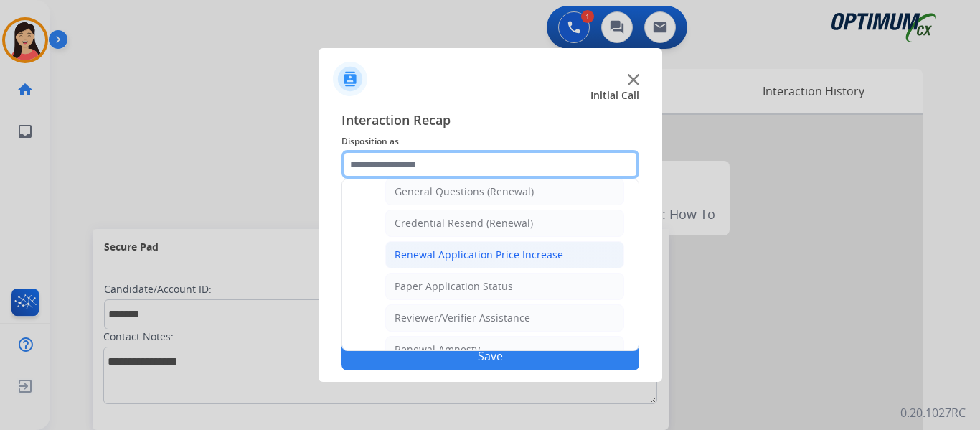
scroll to position [411, 0]
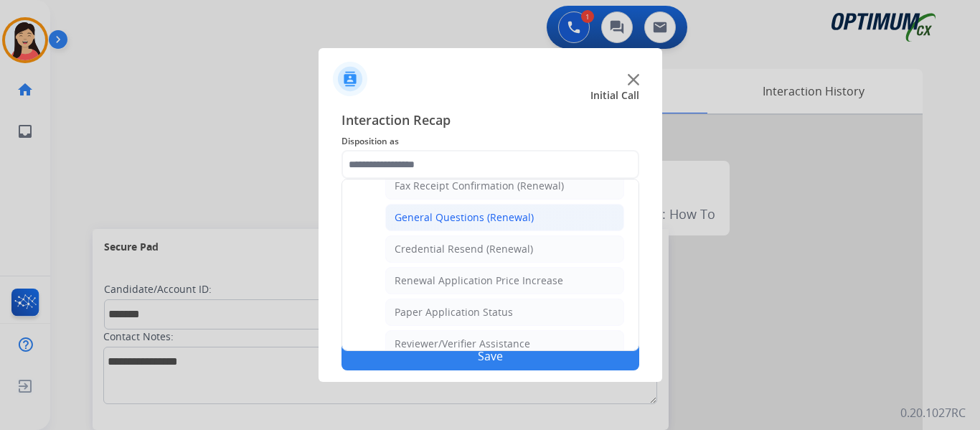
click at [461, 221] on div "General Questions (Renewal)" at bounding box center [464, 217] width 139 height 14
type input "**********"
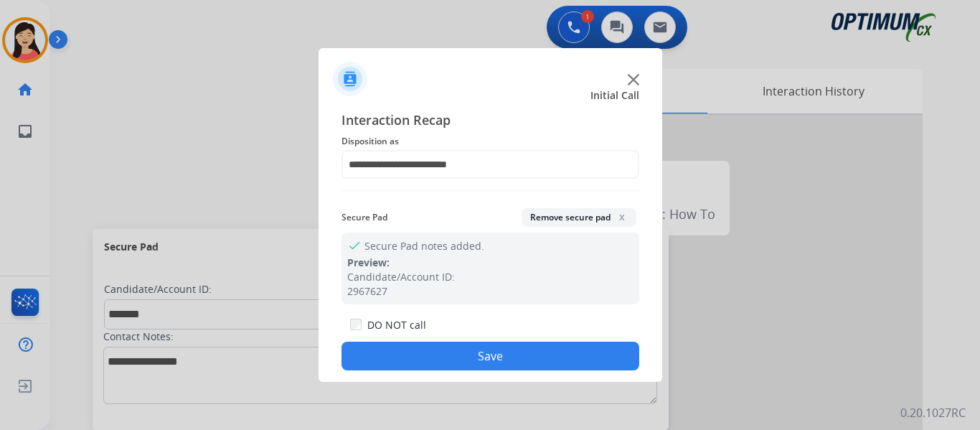
drag, startPoint x: 538, startPoint y: 365, endPoint x: 581, endPoint y: 359, distance: 43.4
click at [538, 363] on button "Save" at bounding box center [491, 356] width 298 height 29
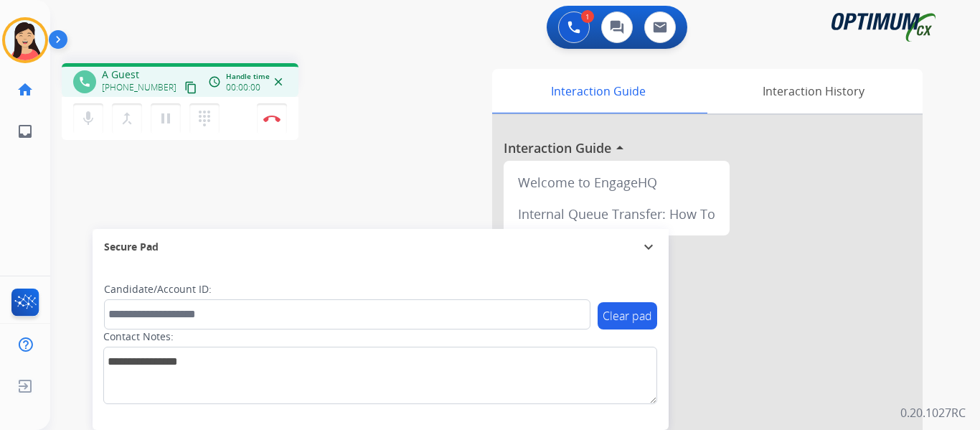
click at [184, 90] on mat-icon "content_copy" at bounding box center [190, 87] width 13 height 13
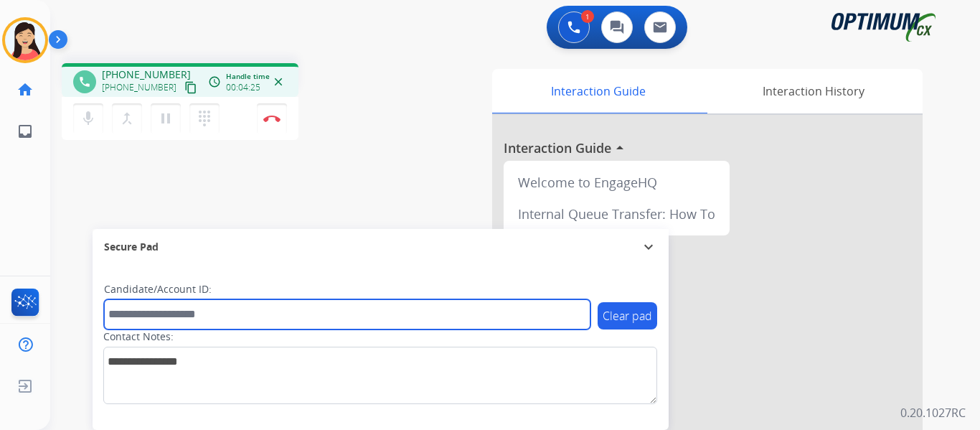
click at [263, 318] on input "text" at bounding box center [347, 314] width 487 height 30
paste input "*******"
type input "*******"
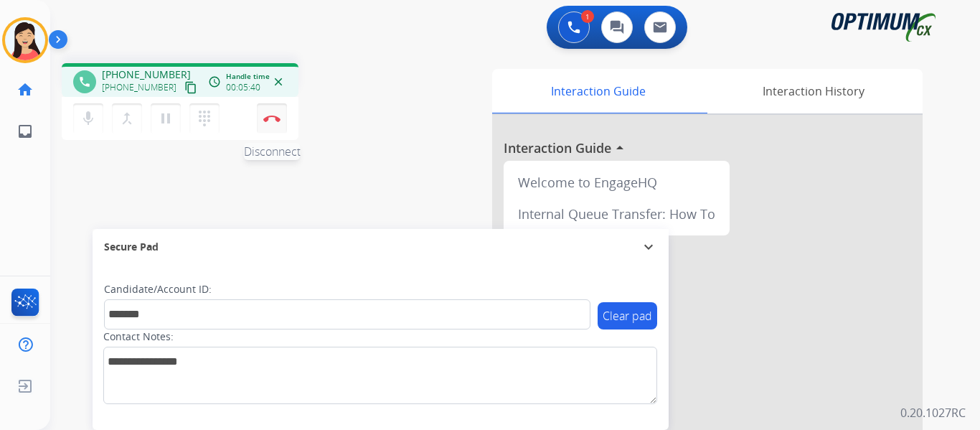
click at [273, 109] on button "Disconnect" at bounding box center [272, 118] width 30 height 30
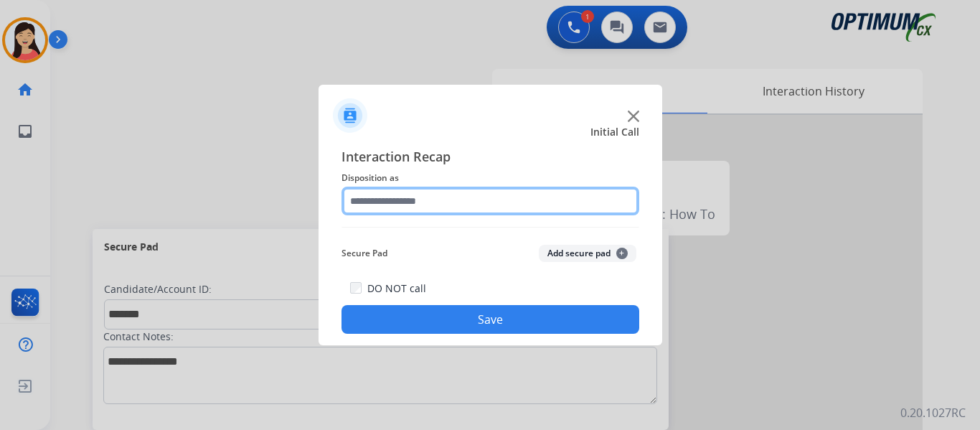
click at [509, 195] on input "text" at bounding box center [491, 201] width 298 height 29
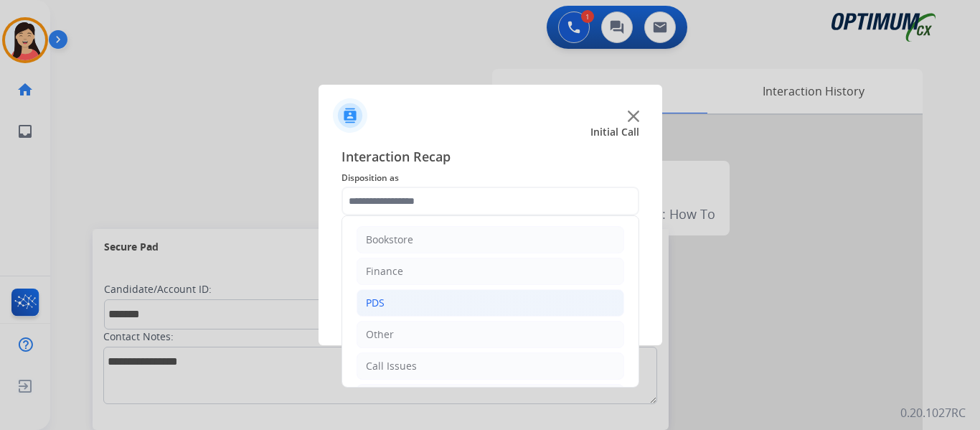
click at [387, 301] on li "PDS" at bounding box center [491, 302] width 268 height 27
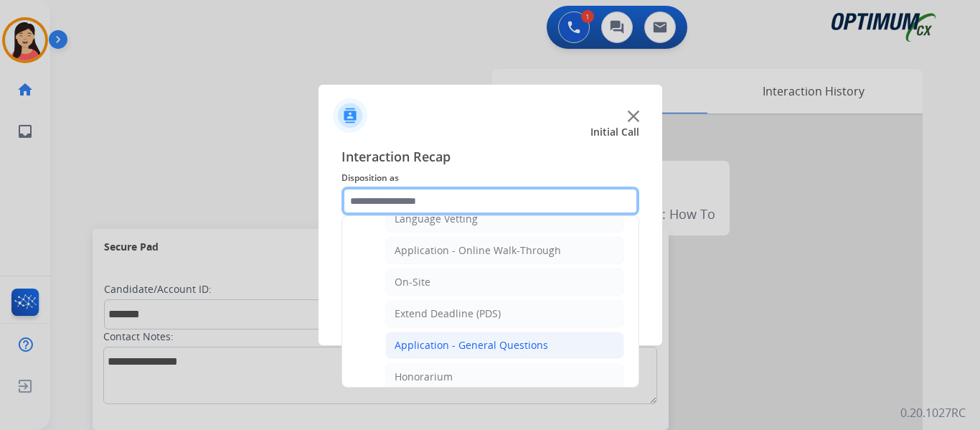
scroll to position [359, 0]
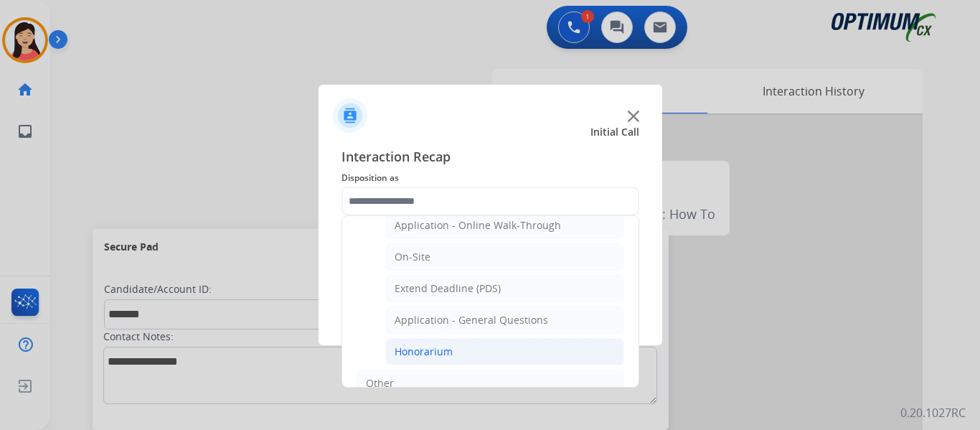
click at [442, 350] on div "Honorarium" at bounding box center [424, 352] width 58 height 14
type input "**********"
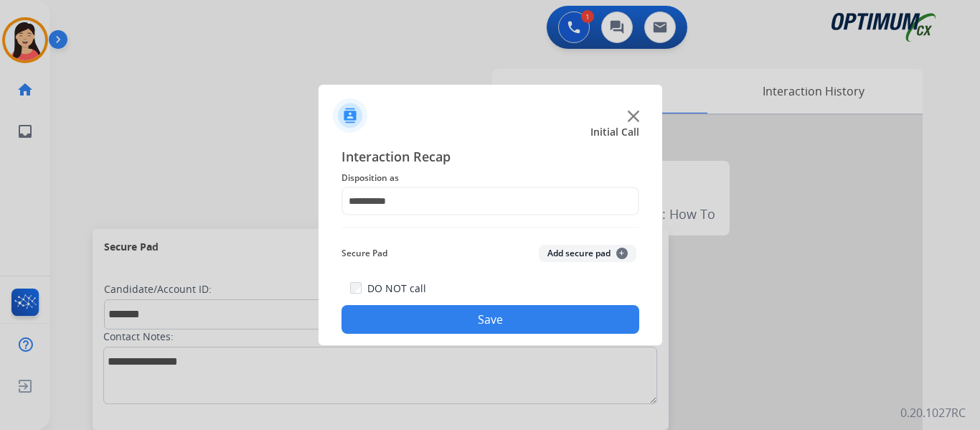
click at [576, 250] on button "Add secure pad +" at bounding box center [588, 253] width 98 height 17
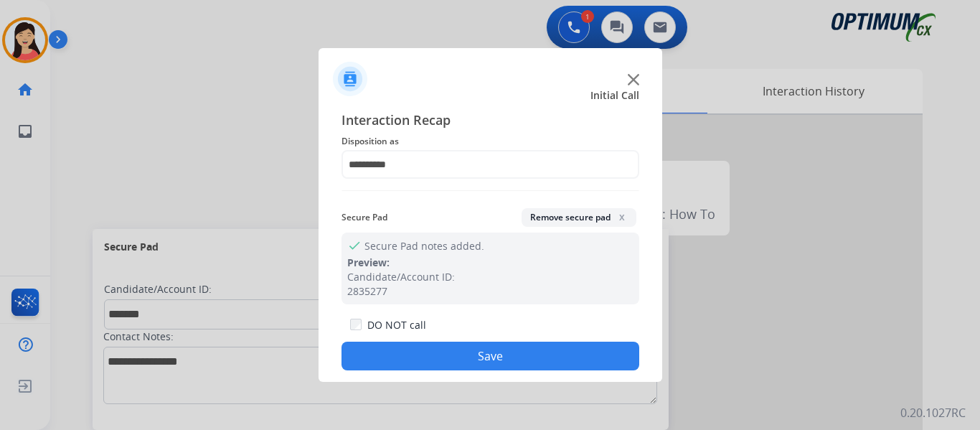
click at [506, 352] on button "Save" at bounding box center [491, 356] width 298 height 29
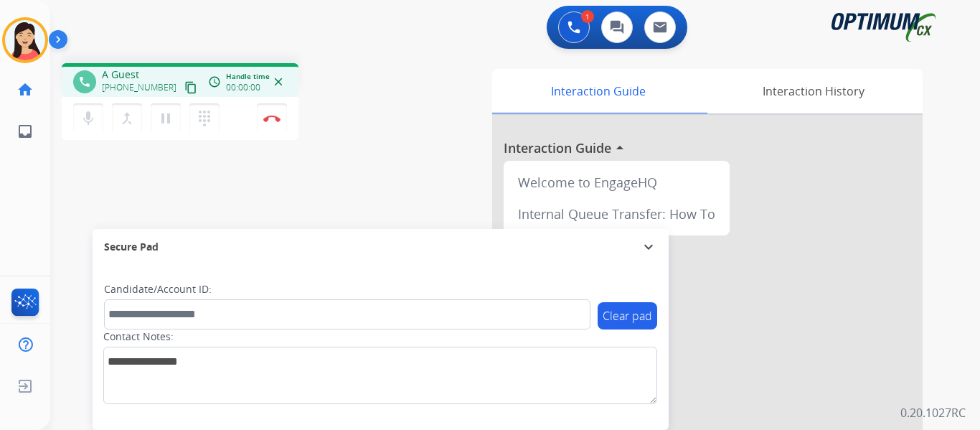
click at [184, 86] on mat-icon "content_copy" at bounding box center [190, 87] width 13 height 13
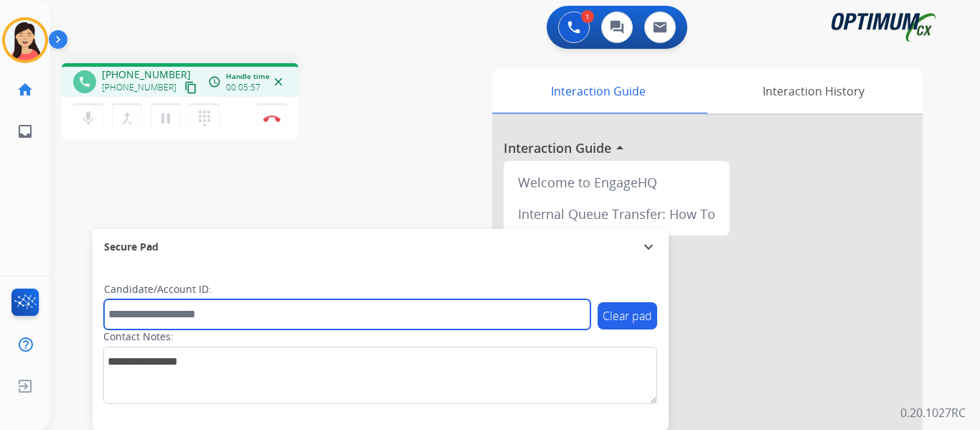
click at [250, 312] on input "text" at bounding box center [347, 314] width 487 height 30
paste input "*******"
type input "*******"
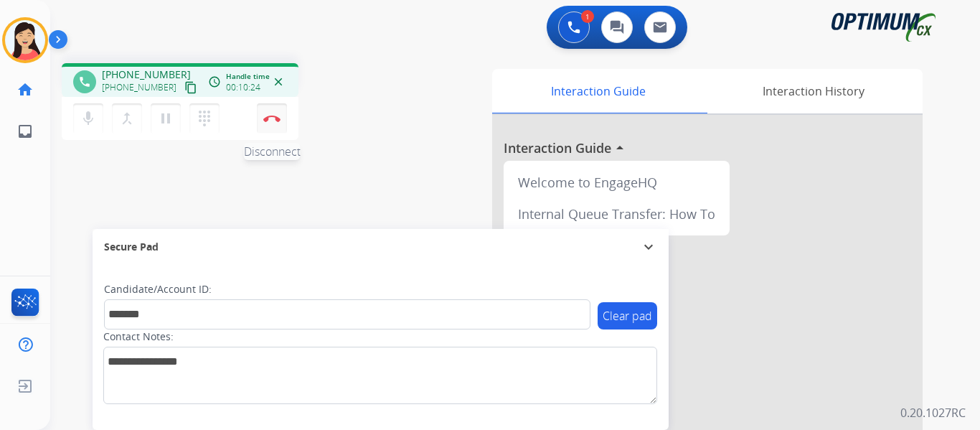
click at [266, 122] on button "Disconnect" at bounding box center [272, 118] width 30 height 30
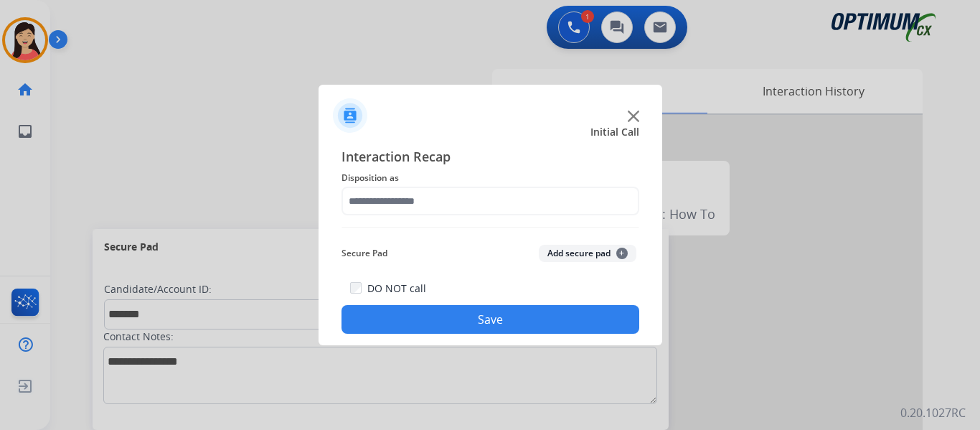
drag, startPoint x: 583, startPoint y: 258, endPoint x: 518, endPoint y: 224, distance: 73.5
click at [583, 258] on button "Add secure pad +" at bounding box center [588, 253] width 98 height 17
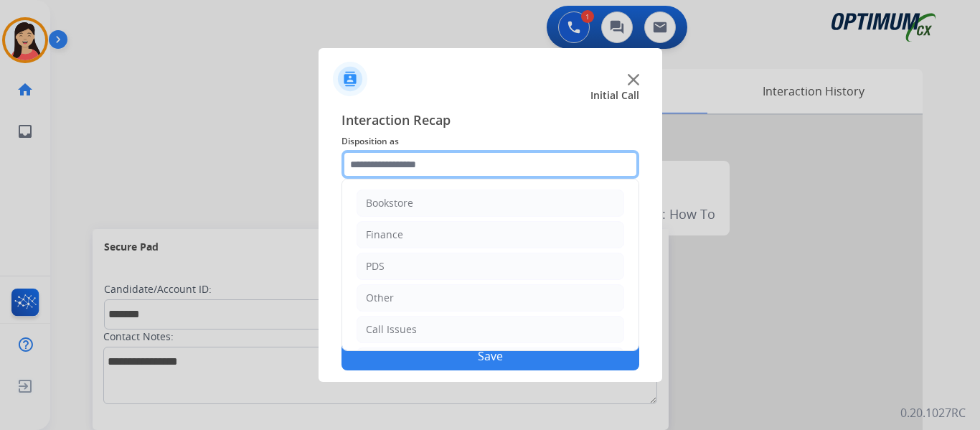
click at [443, 174] on input "text" at bounding box center [491, 164] width 298 height 29
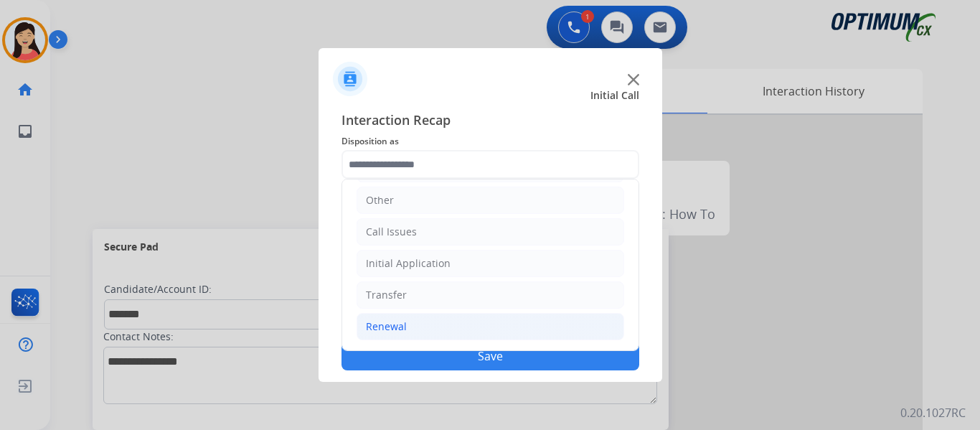
click at [415, 327] on li "Renewal" at bounding box center [491, 326] width 268 height 27
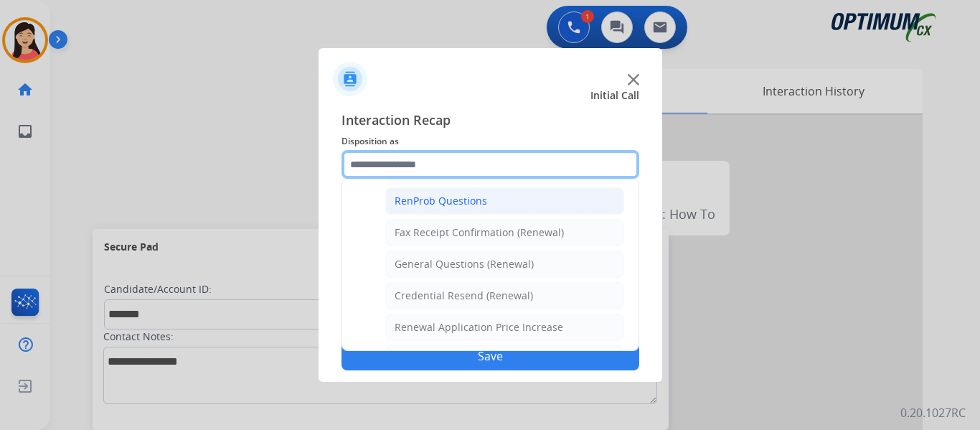
scroll to position [339, 0]
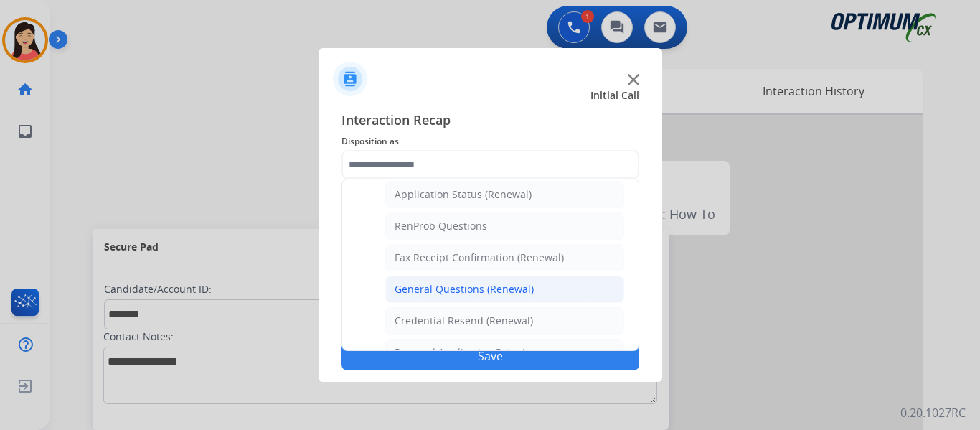
click at [488, 293] on div "General Questions (Renewal)" at bounding box center [464, 289] width 139 height 14
type input "**********"
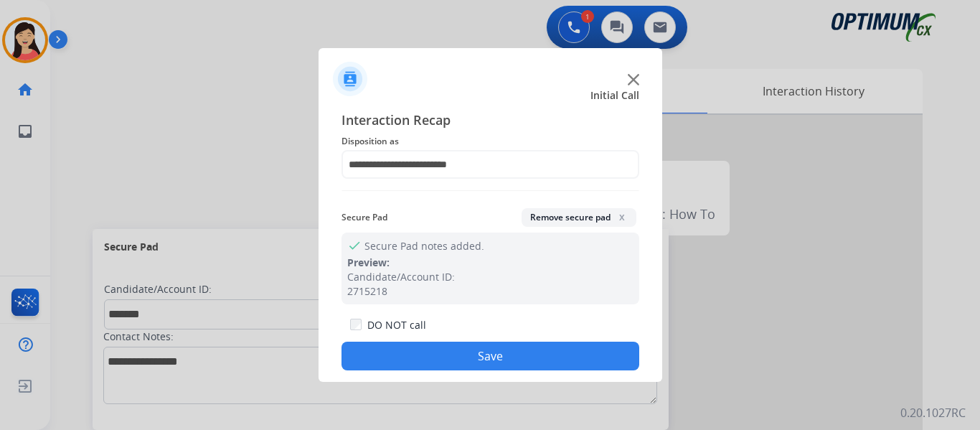
click at [502, 358] on button "Save" at bounding box center [491, 356] width 298 height 29
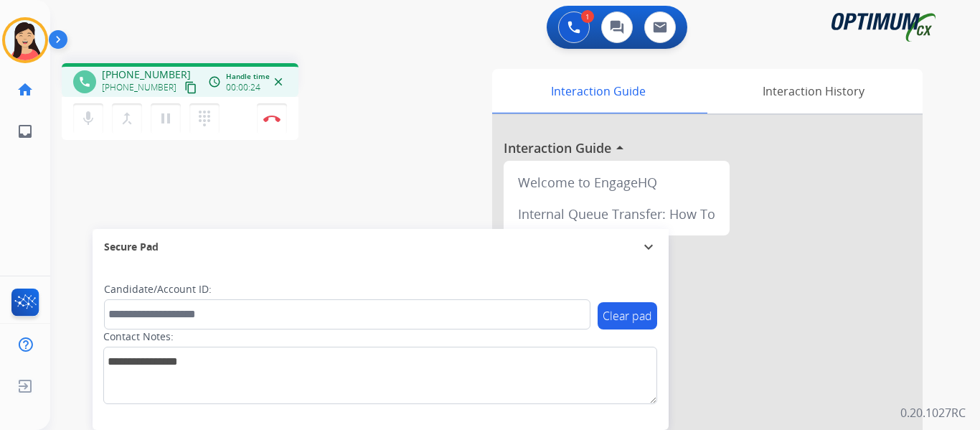
click at [183, 87] on button "content_copy" at bounding box center [190, 87] width 17 height 17
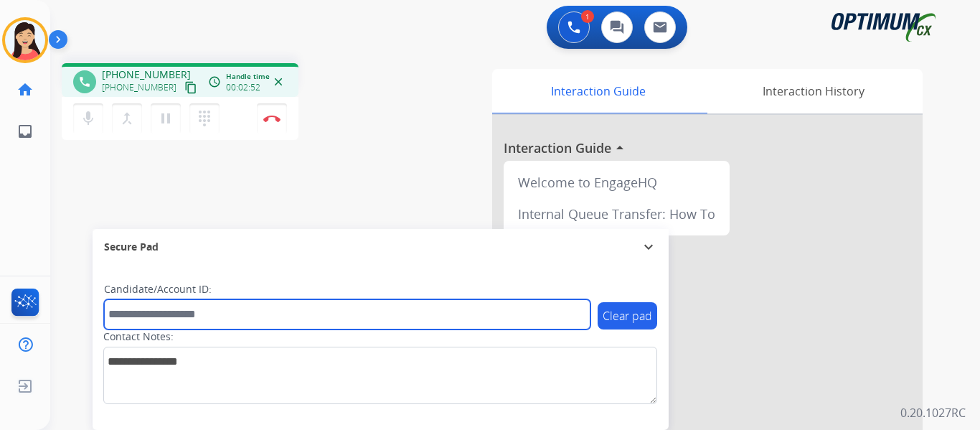
click at [194, 317] on input "text" at bounding box center [347, 314] width 487 height 30
paste input "*******"
type input "*******"
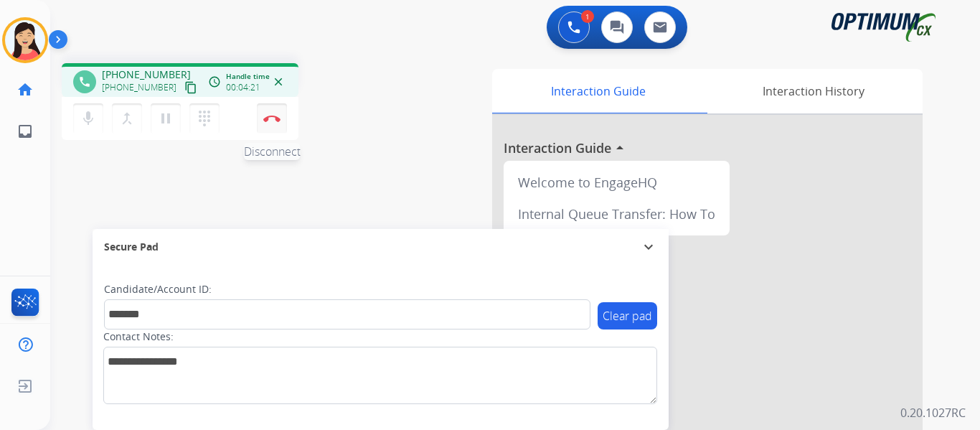
click at [267, 119] on img at bounding box center [271, 118] width 17 height 7
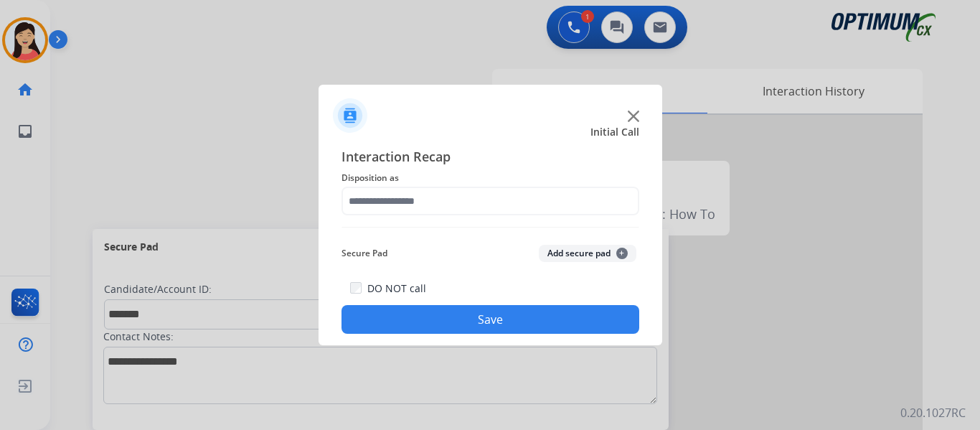
click at [574, 244] on div "Secure Pad Add secure pad +" at bounding box center [491, 253] width 298 height 29
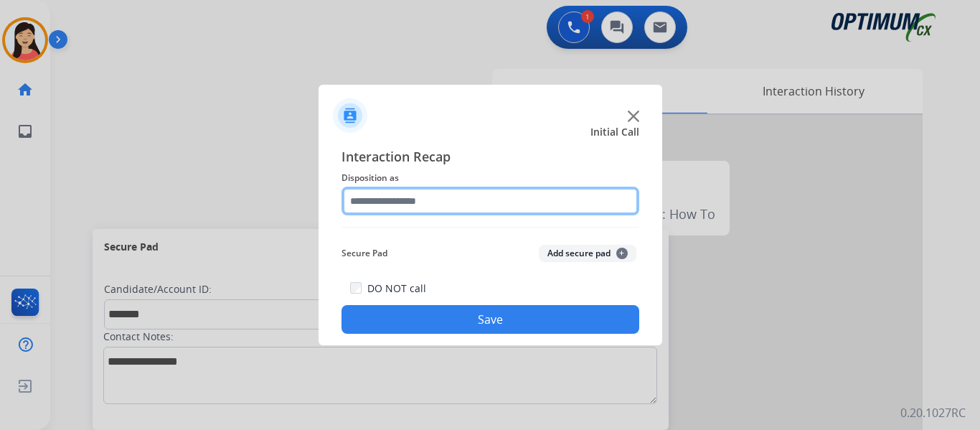
click at [433, 187] on input "text" at bounding box center [491, 201] width 298 height 29
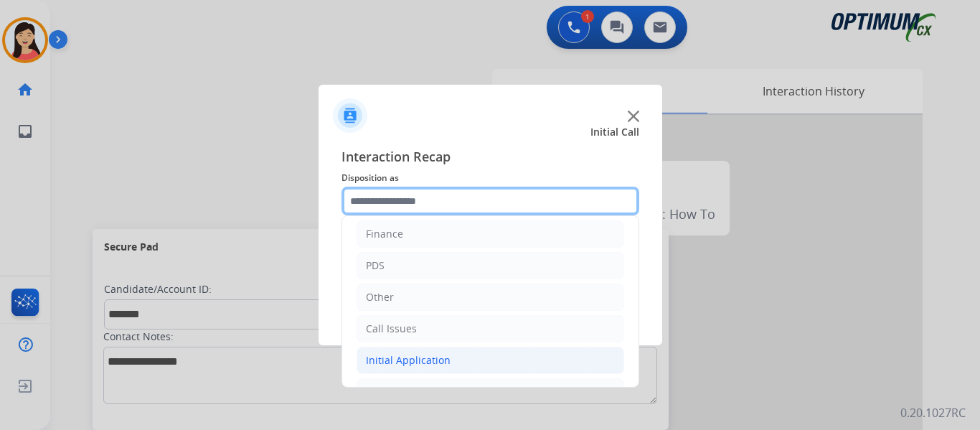
scroll to position [98, 0]
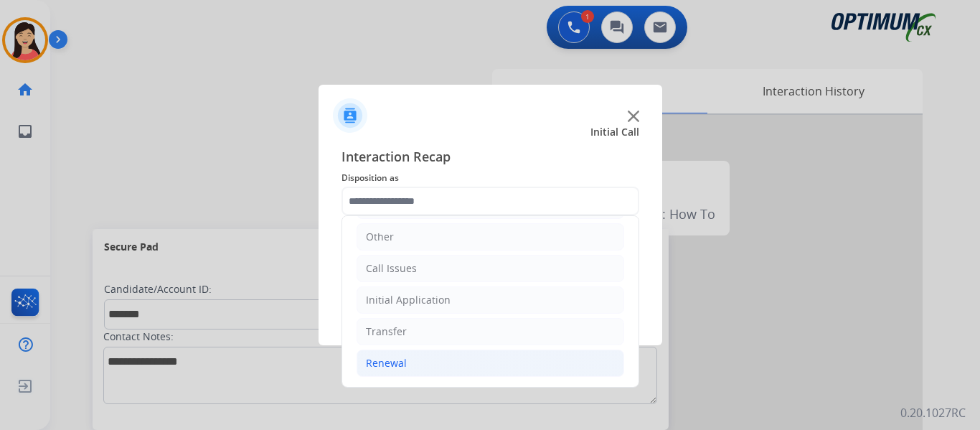
click at [393, 363] on div "Renewal" at bounding box center [386, 363] width 41 height 14
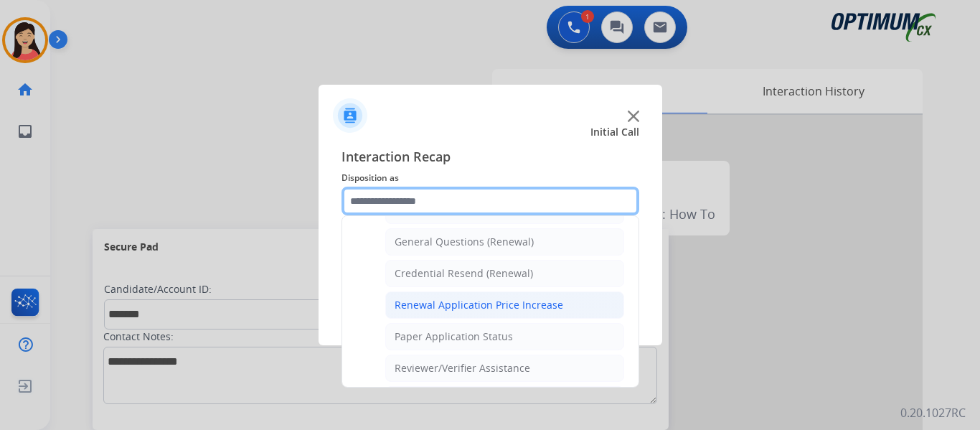
scroll to position [411, 0]
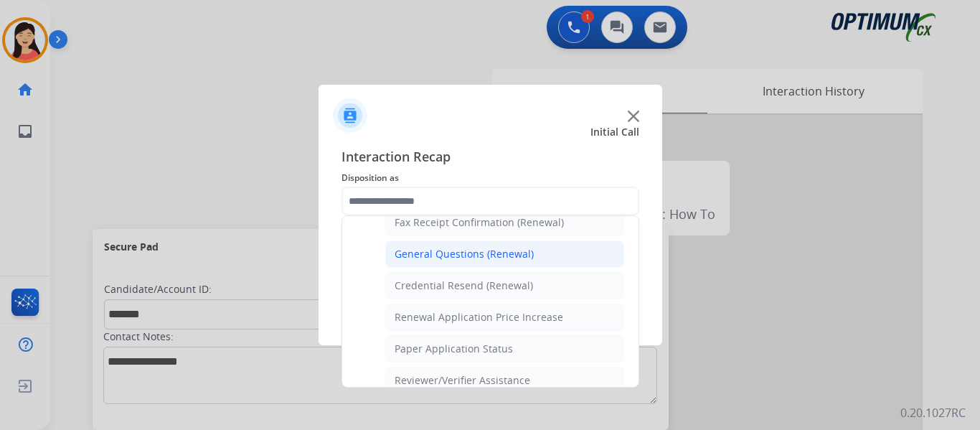
click at [469, 248] on div "General Questions (Renewal)" at bounding box center [464, 254] width 139 height 14
type input "**********"
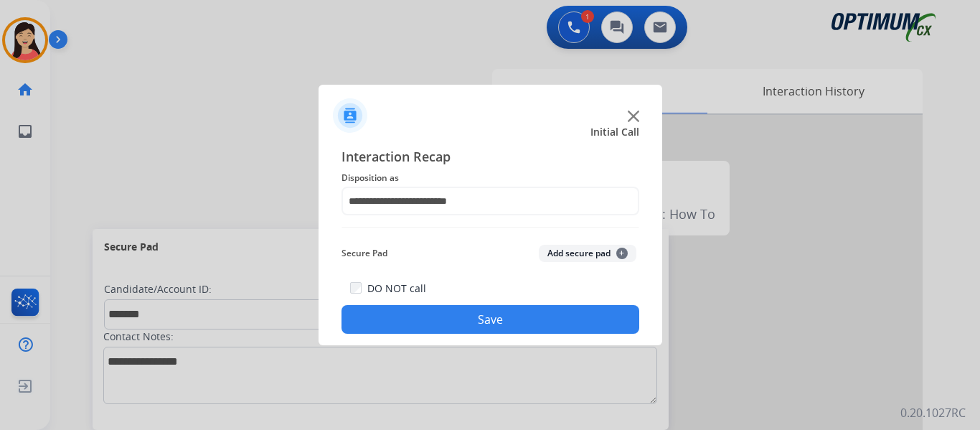
click at [577, 253] on button "Add secure pad +" at bounding box center [588, 253] width 98 height 17
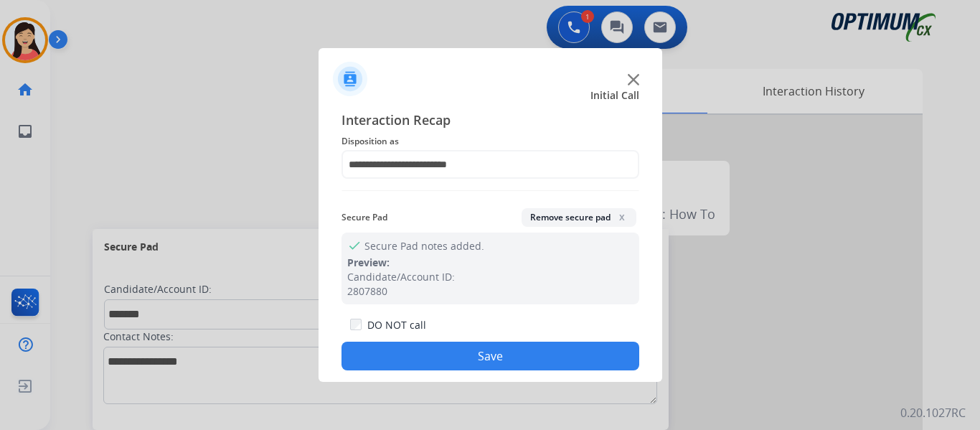
click at [579, 345] on button "Save" at bounding box center [491, 356] width 298 height 29
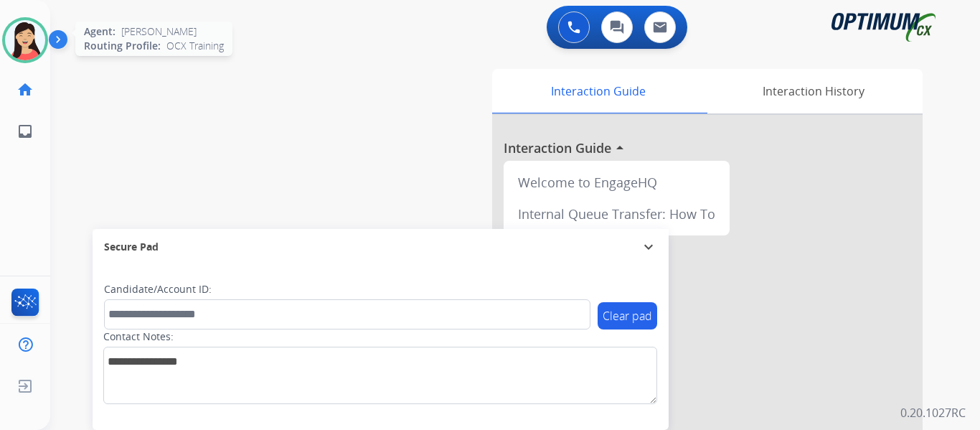
click at [29, 48] on img at bounding box center [25, 40] width 40 height 40
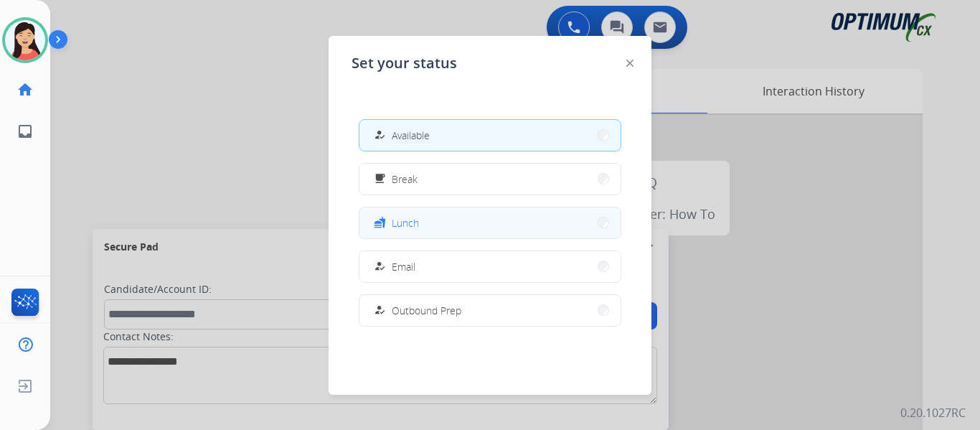
click at [425, 222] on button "fastfood Lunch" at bounding box center [490, 222] width 261 height 31
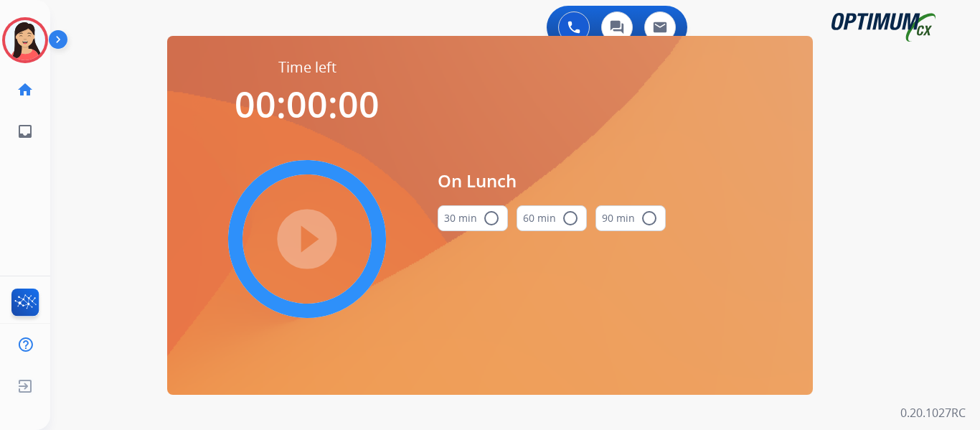
click at [487, 217] on mat-icon "radio_button_unchecked" at bounding box center [491, 218] width 17 height 17
click at [316, 230] on mat-icon "play_circle_filled" at bounding box center [307, 238] width 17 height 17
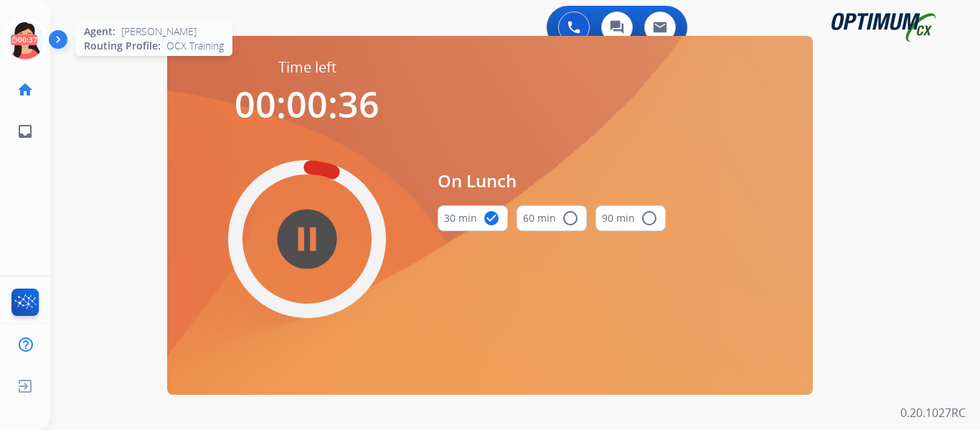
click at [7, 52] on icon at bounding box center [25, 40] width 47 height 47
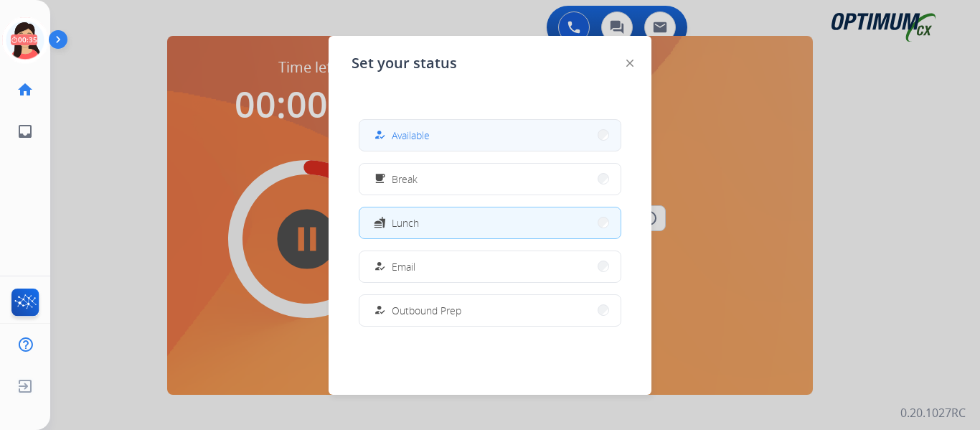
click at [450, 127] on button "how_to_reg Available" at bounding box center [490, 135] width 261 height 31
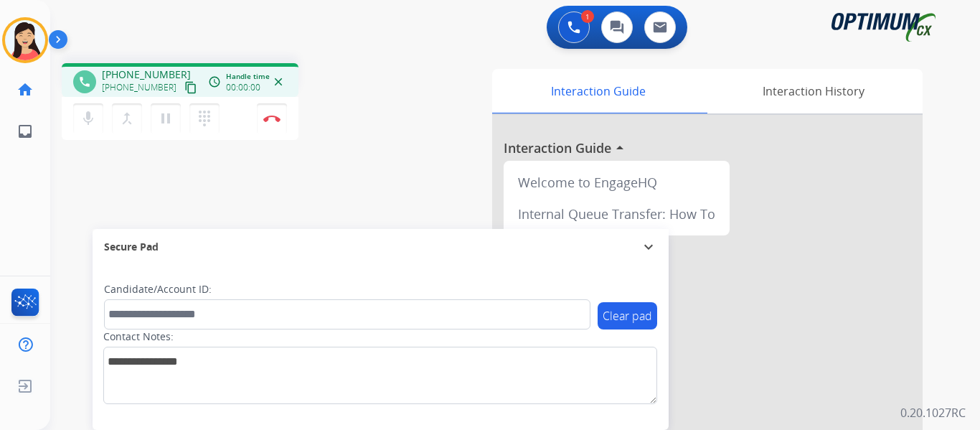
click at [184, 84] on mat-icon "content_copy" at bounding box center [190, 87] width 13 height 13
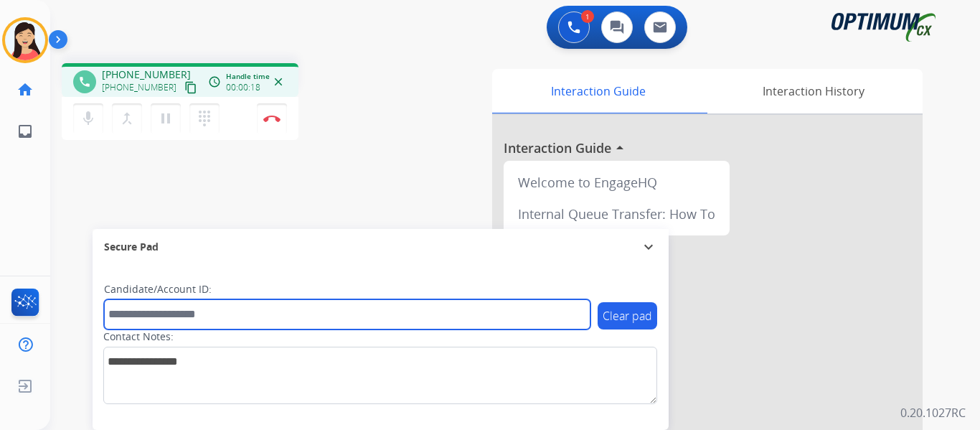
click at [414, 312] on input "text" at bounding box center [347, 314] width 487 height 30
paste input "*******"
type input "*******"
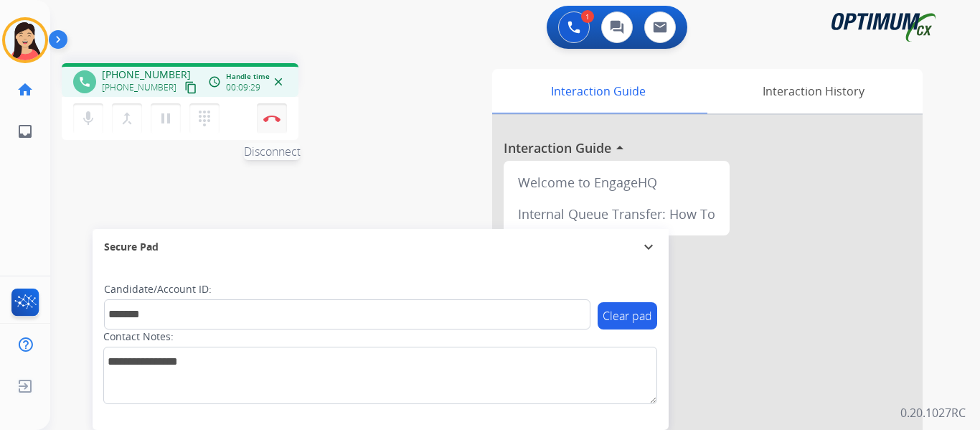
click at [268, 118] on img at bounding box center [271, 118] width 17 height 7
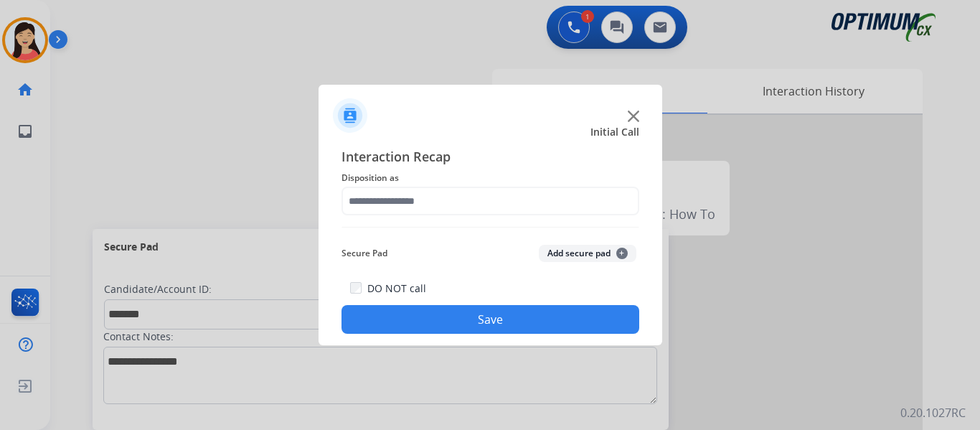
click at [588, 247] on button "Add secure pad +" at bounding box center [588, 253] width 98 height 17
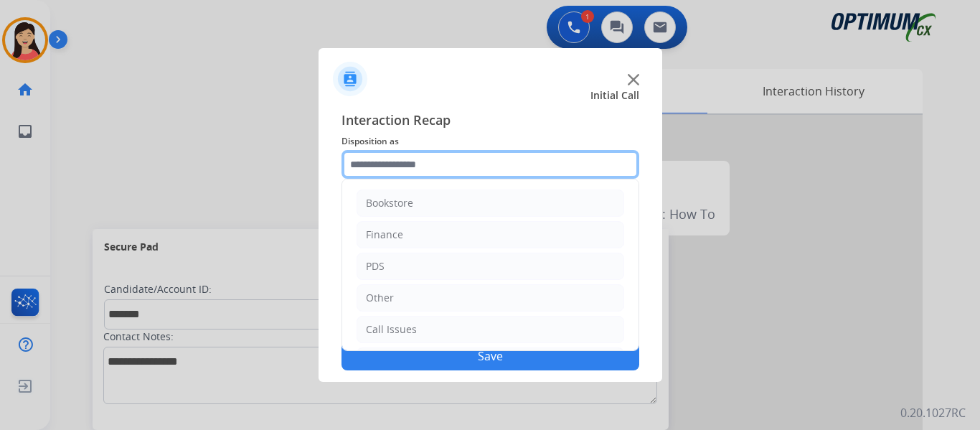
click at [487, 168] on input "text" at bounding box center [491, 164] width 298 height 29
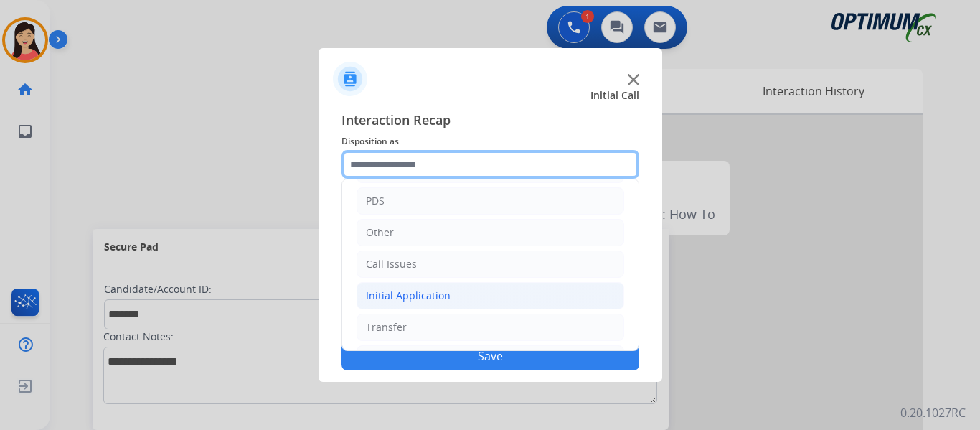
scroll to position [98, 0]
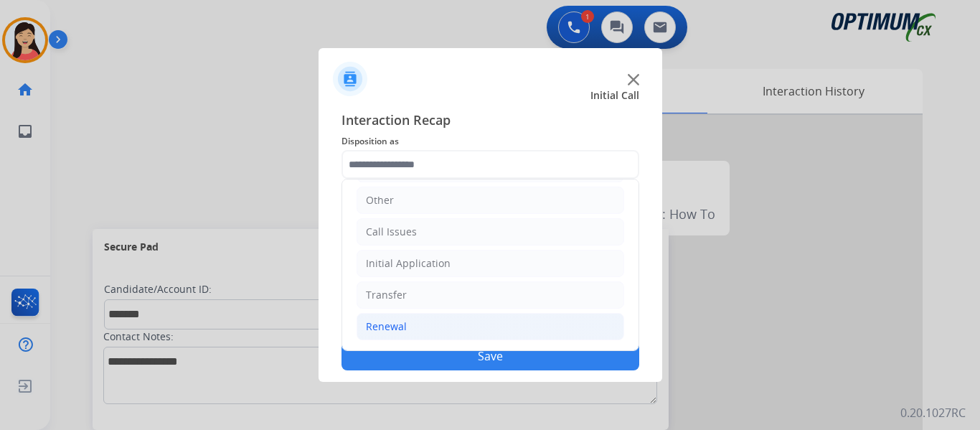
click at [395, 325] on div "Renewal" at bounding box center [386, 326] width 41 height 14
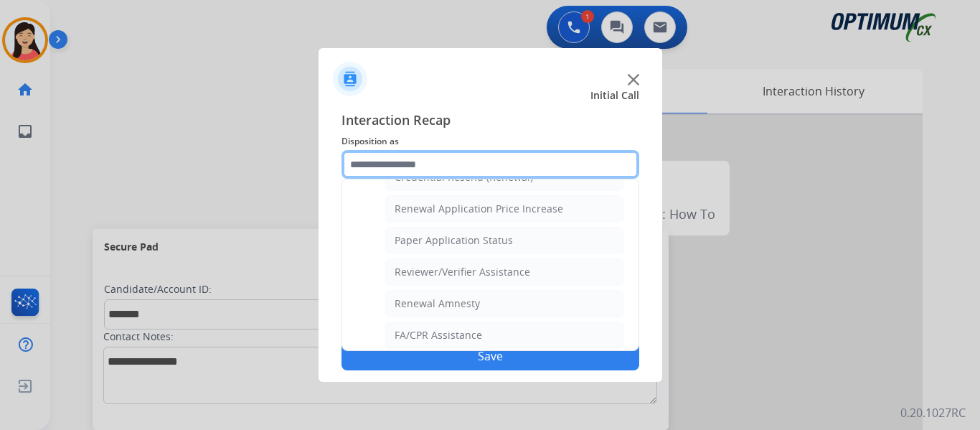
scroll to position [411, 0]
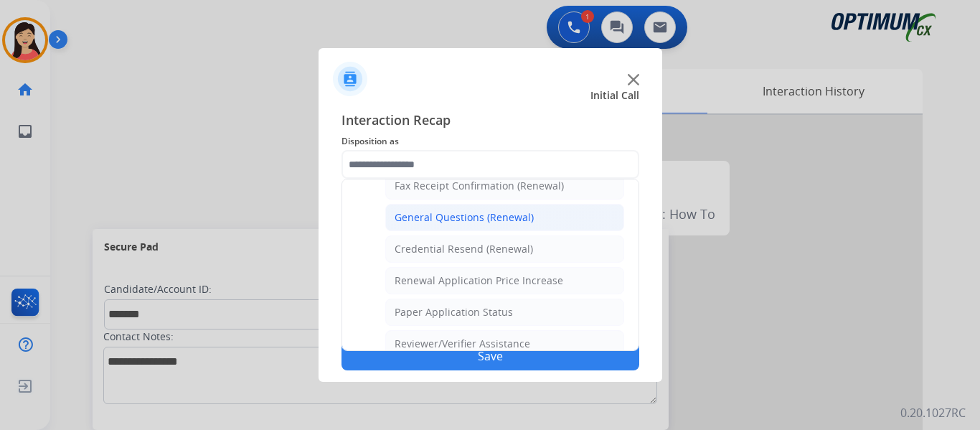
click at [479, 216] on div "General Questions (Renewal)" at bounding box center [464, 217] width 139 height 14
type input "**********"
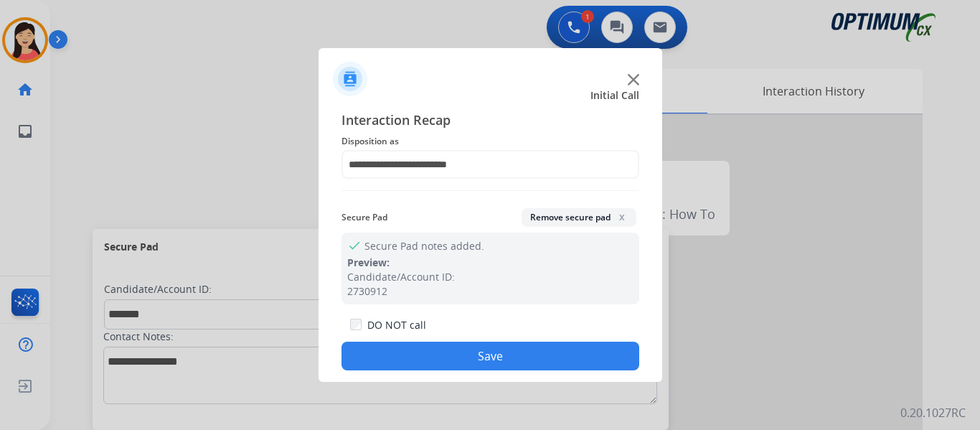
click at [549, 348] on button "Save" at bounding box center [491, 356] width 298 height 29
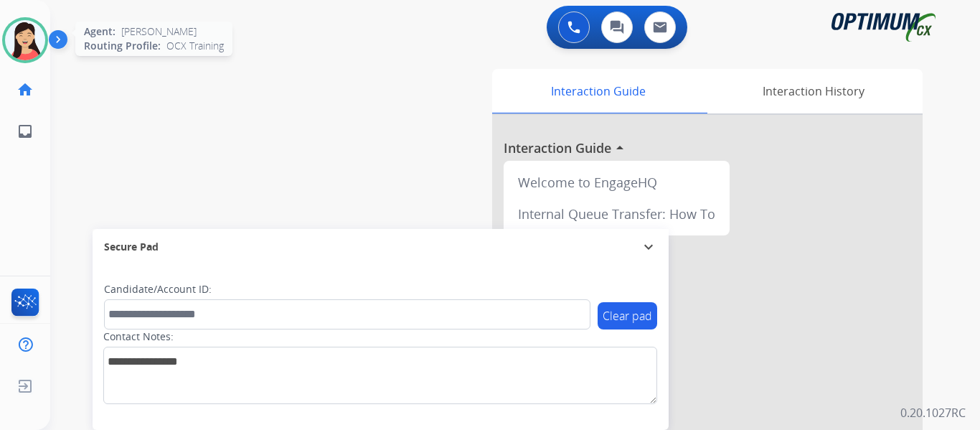
click at [25, 47] on img at bounding box center [25, 40] width 40 height 40
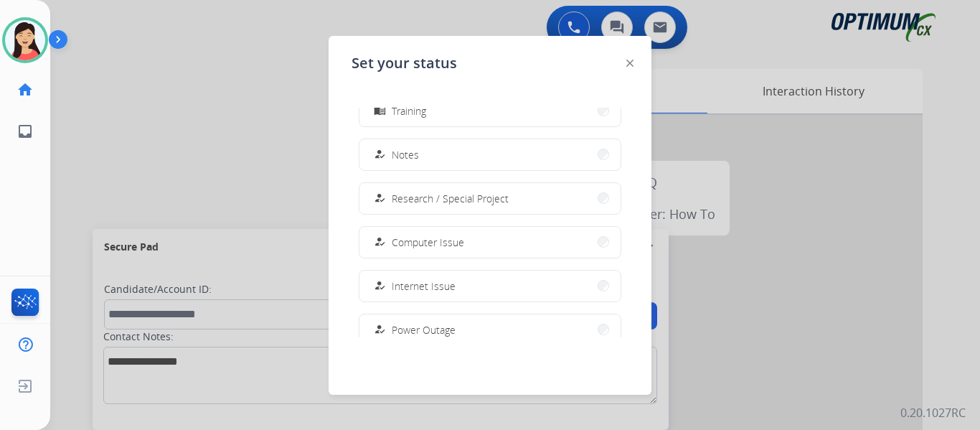
scroll to position [358, 0]
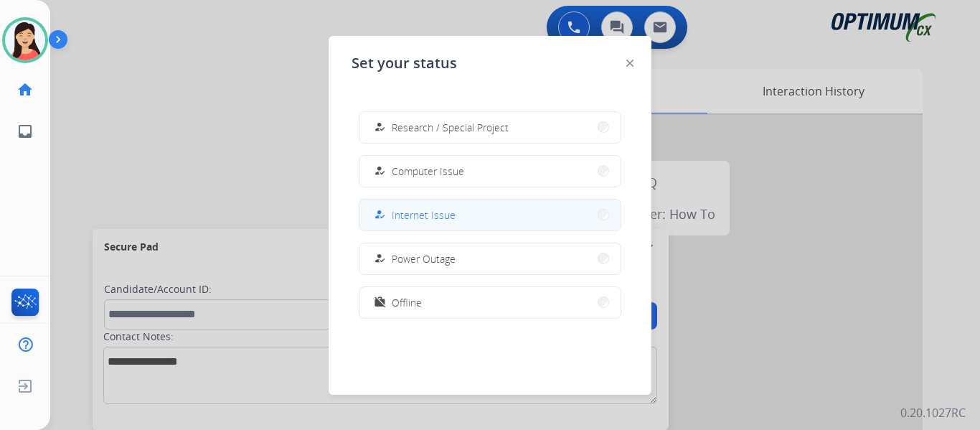
click at [439, 220] on span "Internet Issue" at bounding box center [424, 214] width 64 height 15
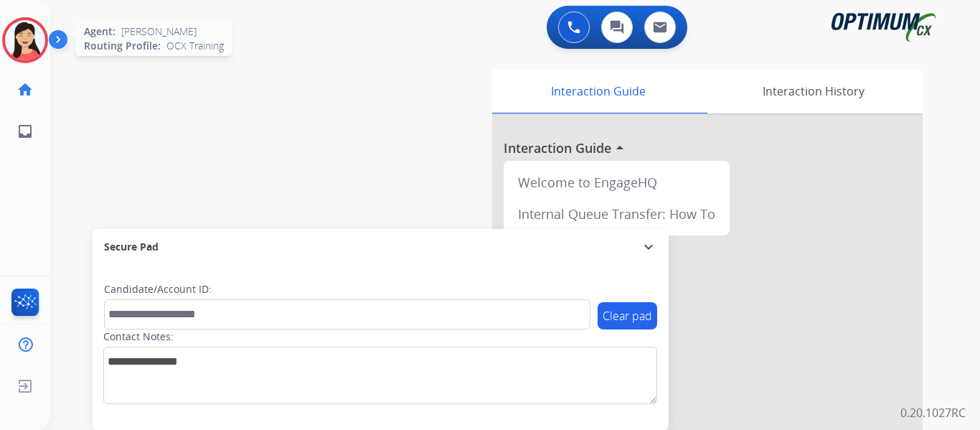
click at [36, 36] on img at bounding box center [25, 40] width 40 height 40
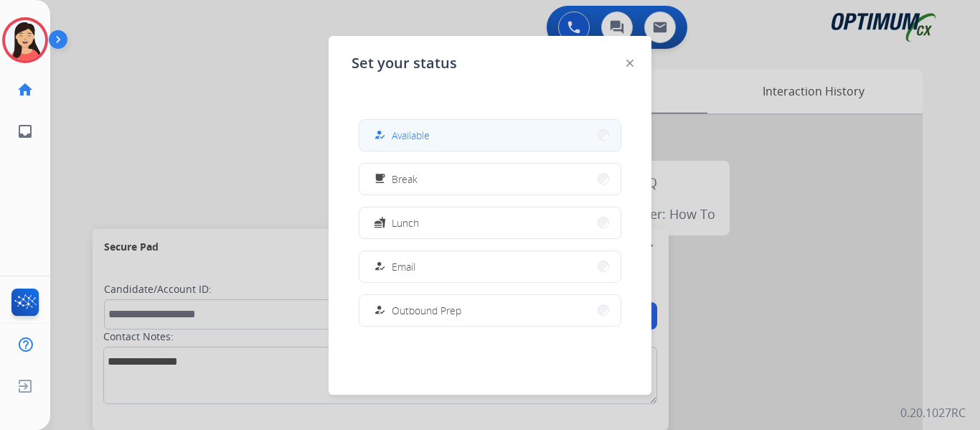
click at [400, 128] on span "Available" at bounding box center [411, 135] width 38 height 15
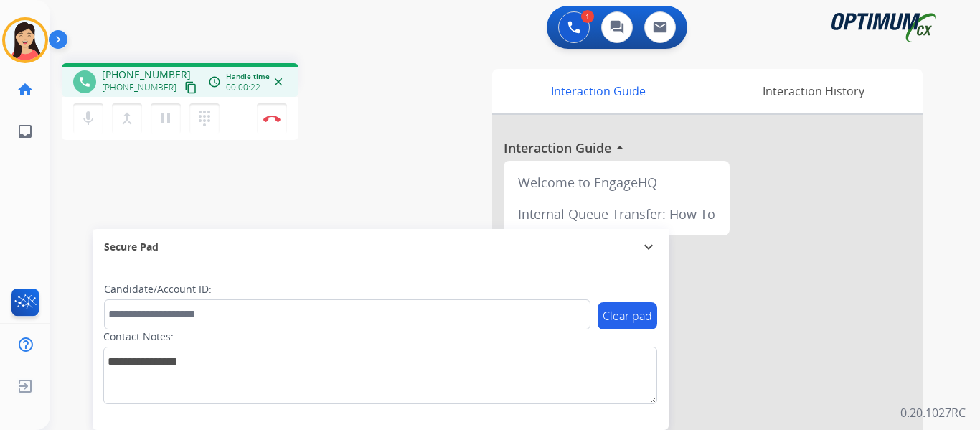
click at [184, 92] on mat-icon "content_copy" at bounding box center [190, 87] width 13 height 13
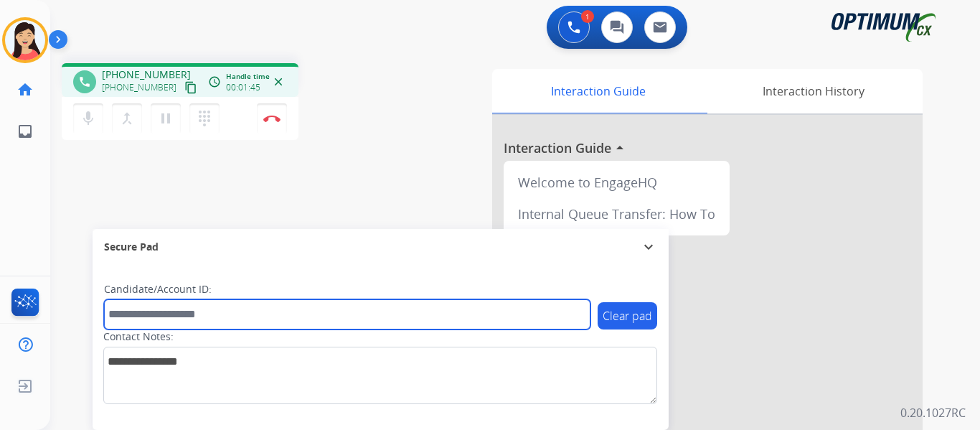
click at [289, 311] on input "text" at bounding box center [347, 314] width 487 height 30
paste input "*******"
type input "*******"
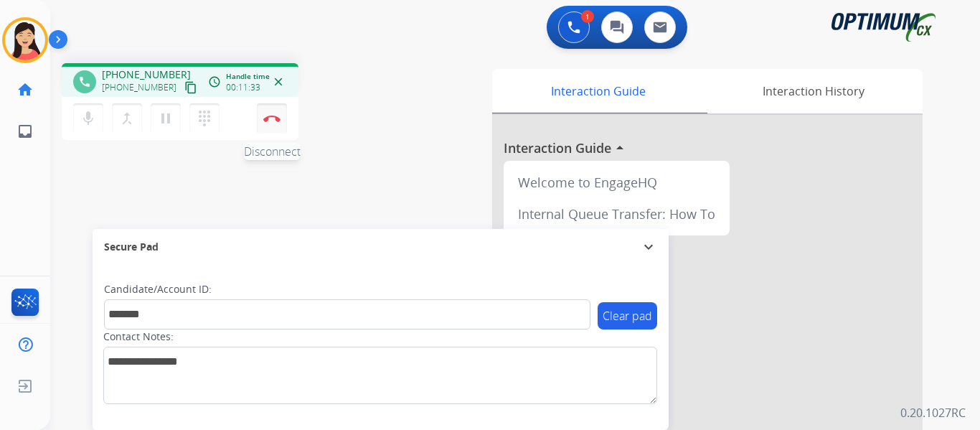
click at [271, 121] on img at bounding box center [271, 118] width 17 height 7
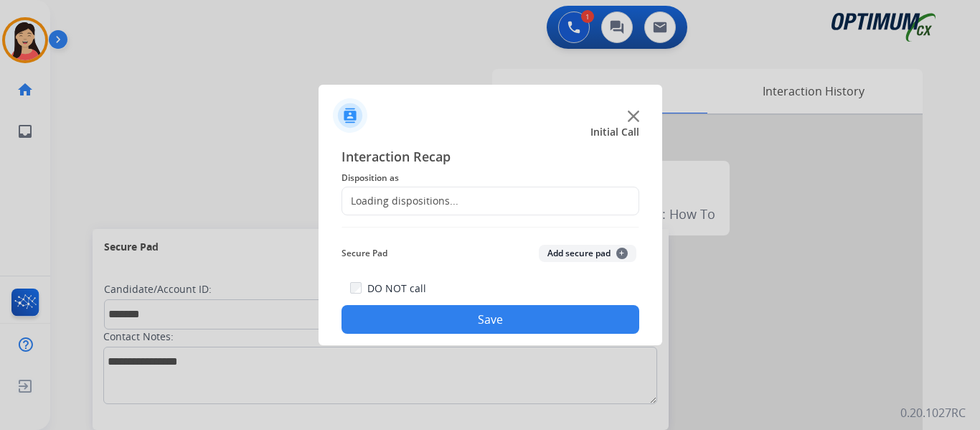
click at [565, 253] on button "Add secure pad +" at bounding box center [588, 253] width 98 height 17
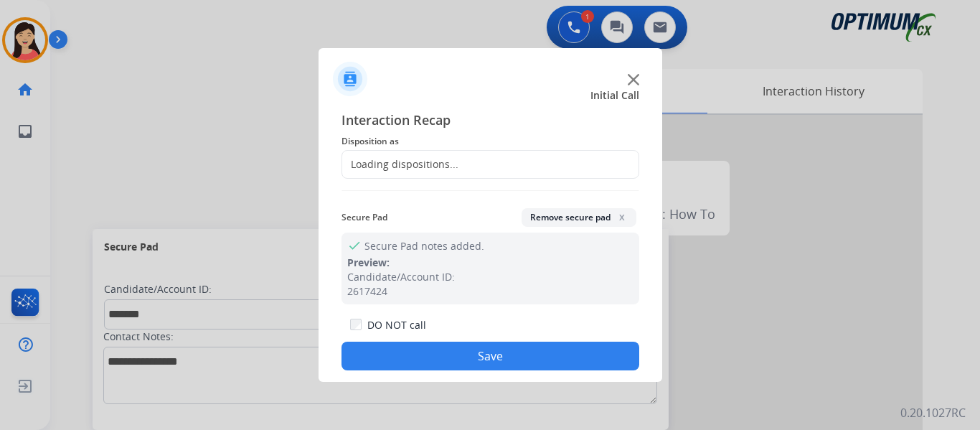
click at [439, 168] on div "Loading dispositions..." at bounding box center [400, 164] width 116 height 14
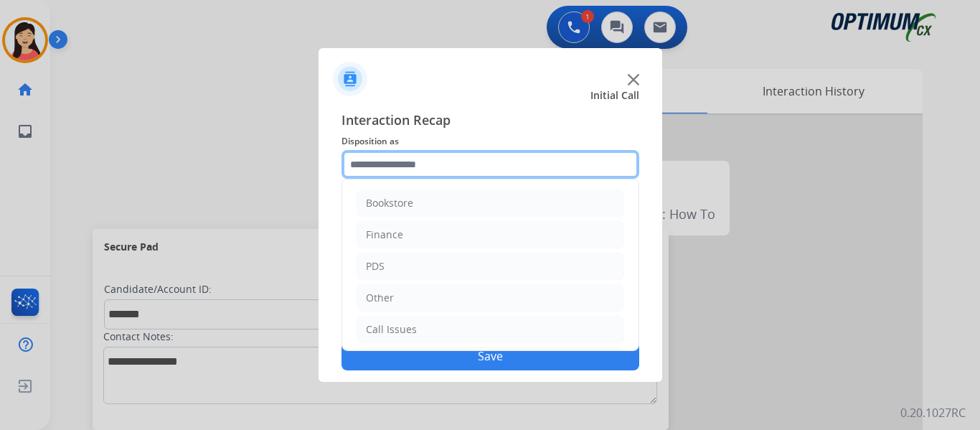
click at [420, 170] on input "text" at bounding box center [491, 164] width 298 height 29
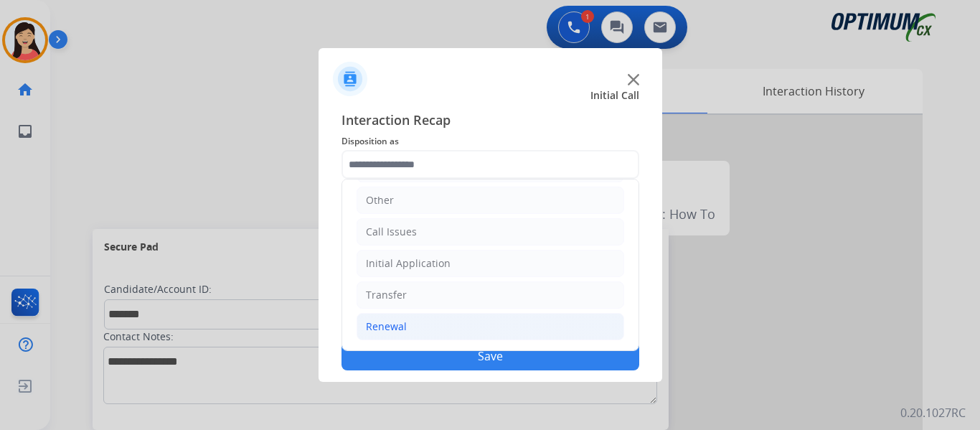
click at [394, 328] on div "Renewal" at bounding box center [386, 326] width 41 height 14
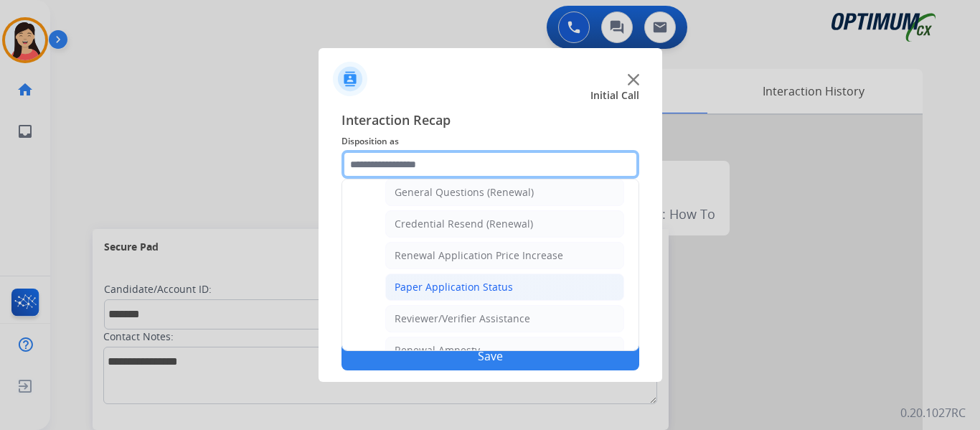
scroll to position [411, 0]
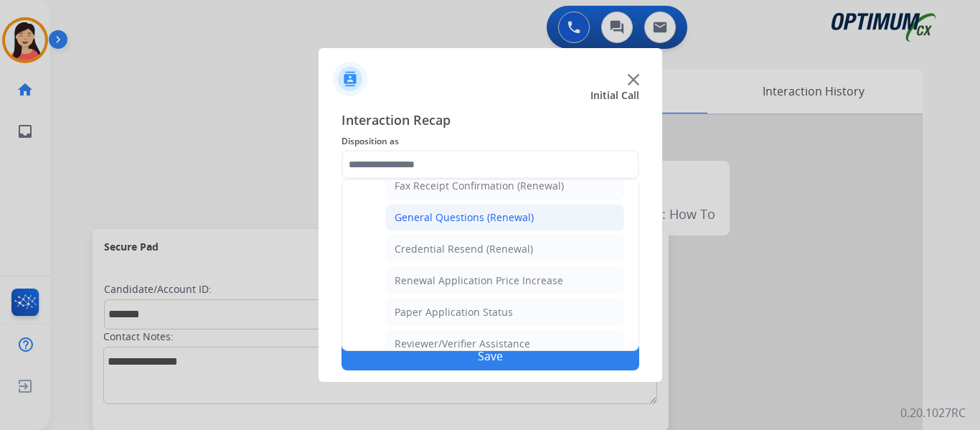
click at [487, 224] on div "General Questions (Renewal)" at bounding box center [464, 217] width 139 height 14
type input "**********"
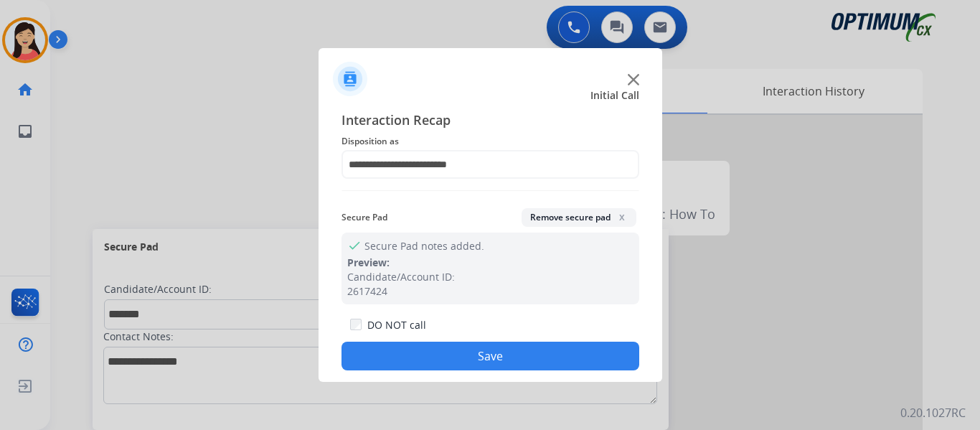
click at [503, 364] on button "Save" at bounding box center [491, 356] width 298 height 29
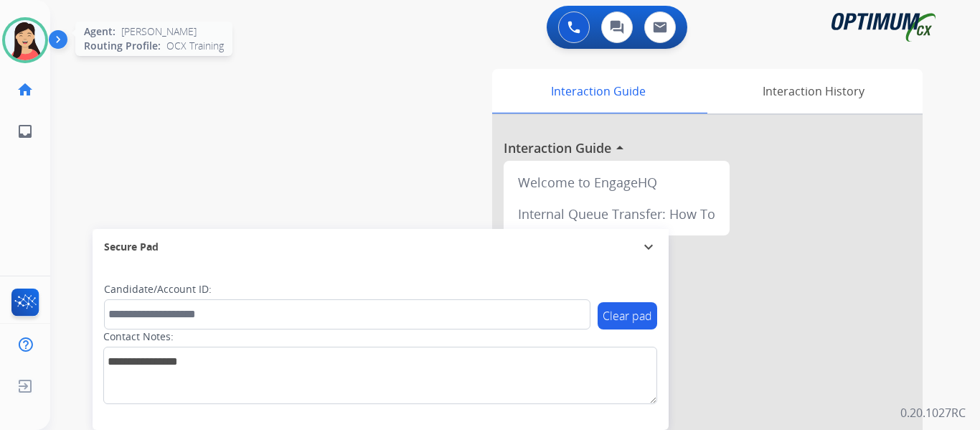
drag, startPoint x: 21, startPoint y: 37, endPoint x: 37, endPoint y: 47, distance: 18.7
click at [22, 37] on img at bounding box center [25, 40] width 40 height 40
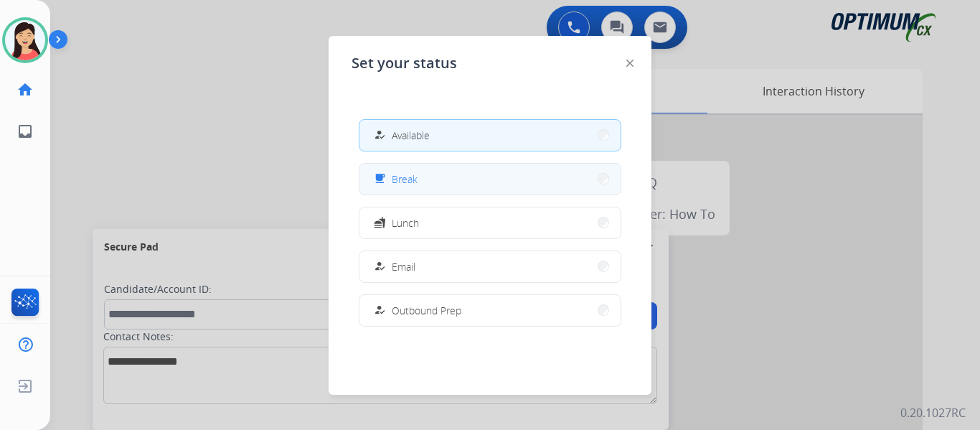
click at [468, 177] on button "free_breakfast Break" at bounding box center [490, 179] width 261 height 31
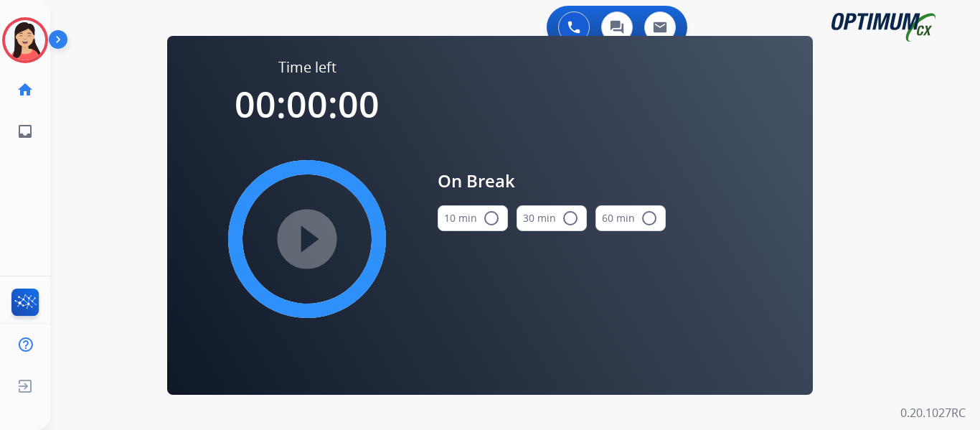
click at [477, 205] on button "10 min radio_button_unchecked" at bounding box center [473, 218] width 70 height 26
click at [309, 233] on mat-icon "play_circle_filled" at bounding box center [307, 238] width 17 height 17
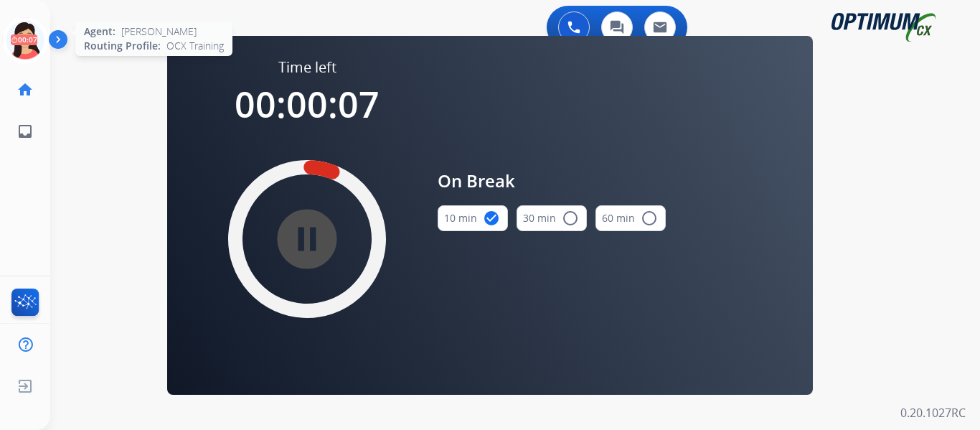
click at [19, 41] on icon at bounding box center [25, 40] width 47 height 47
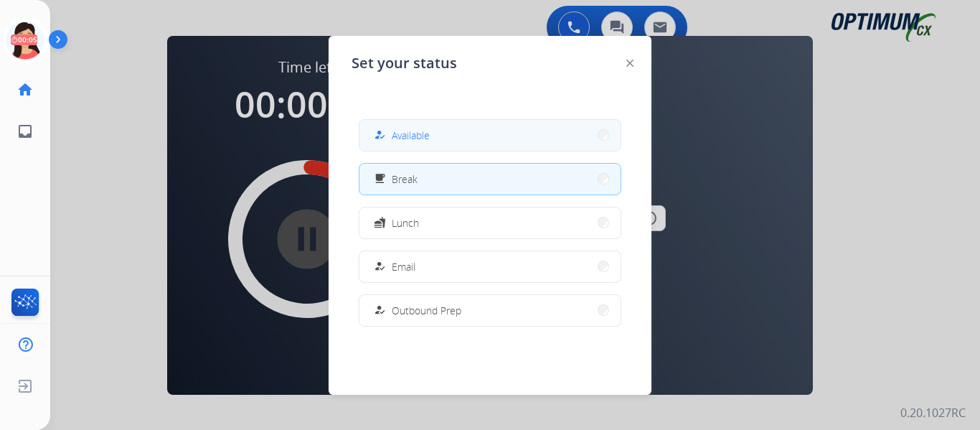
click at [448, 136] on button "how_to_reg Available" at bounding box center [490, 135] width 261 height 31
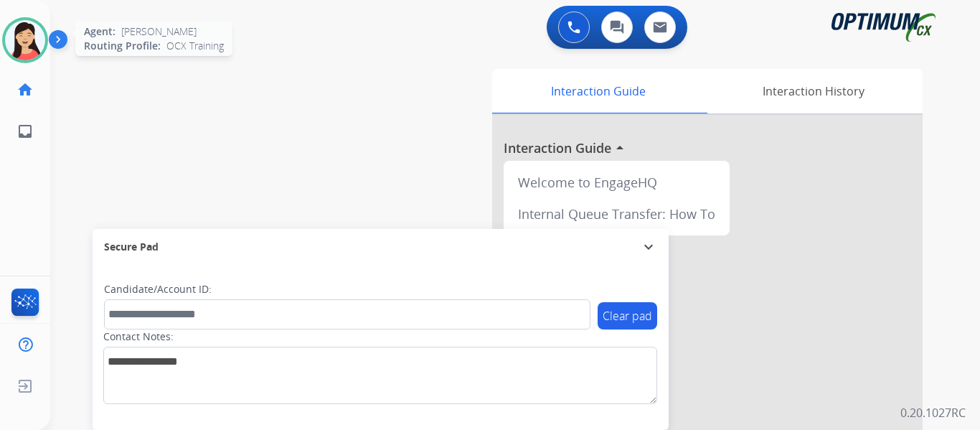
click at [31, 39] on img at bounding box center [25, 40] width 40 height 40
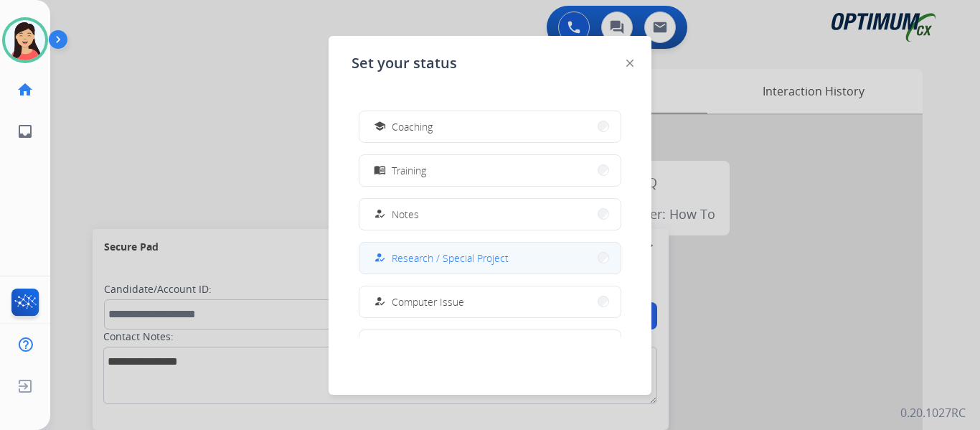
scroll to position [215, 0]
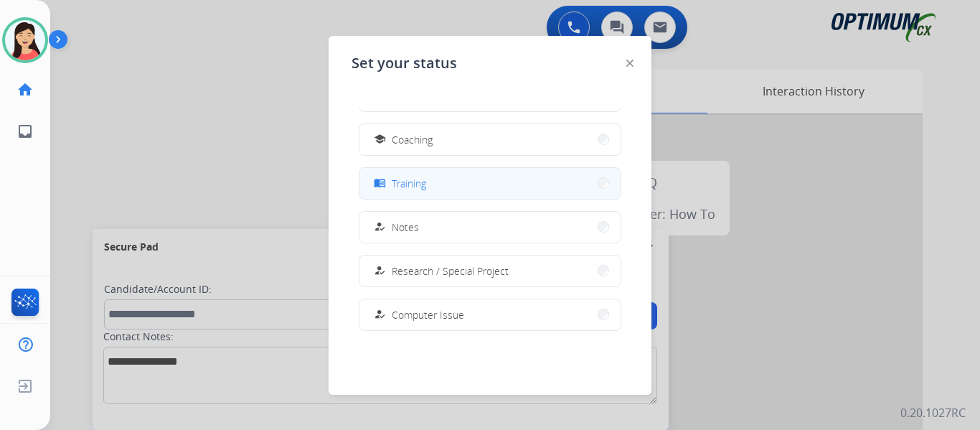
click at [451, 180] on button "menu_book Training" at bounding box center [490, 183] width 261 height 31
